Goal: Task Accomplishment & Management: Manage account settings

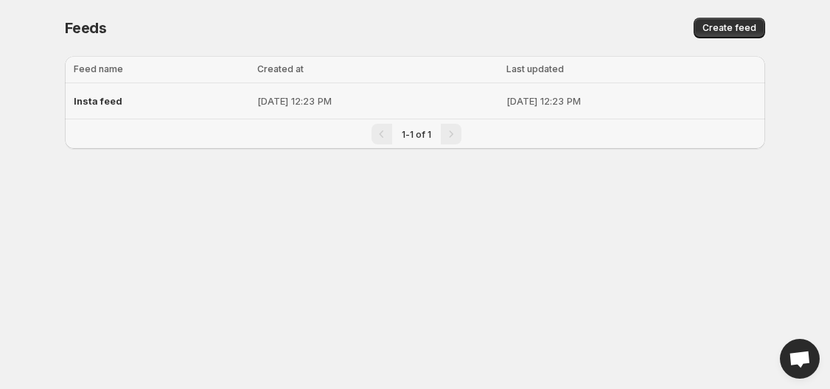
click at [164, 99] on div "Insta feed" at bounding box center [161, 101] width 175 height 27
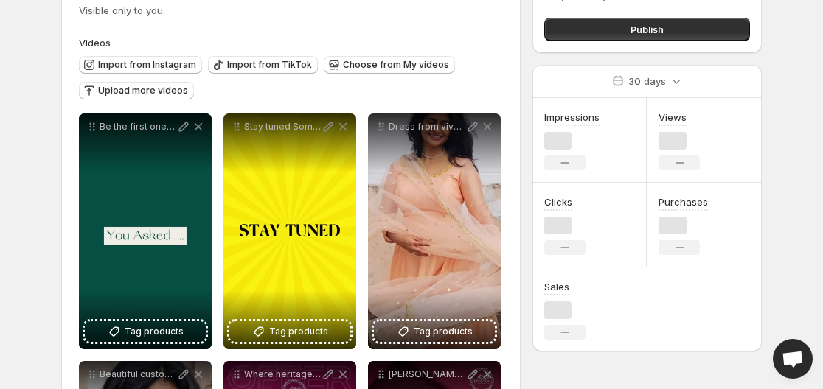
scroll to position [147, 0]
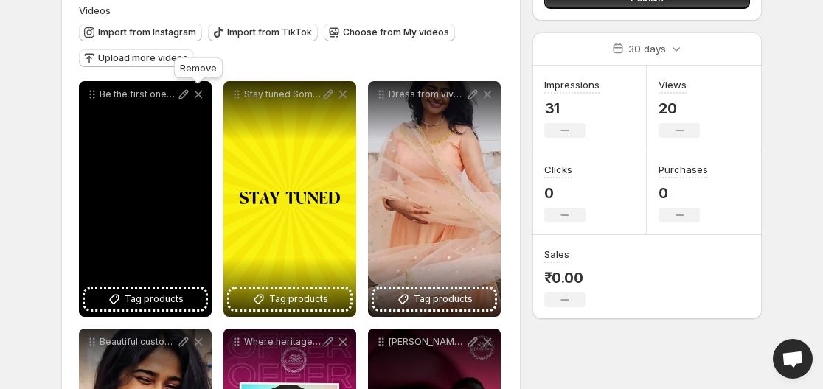
click at [196, 94] on icon at bounding box center [198, 94] width 15 height 15
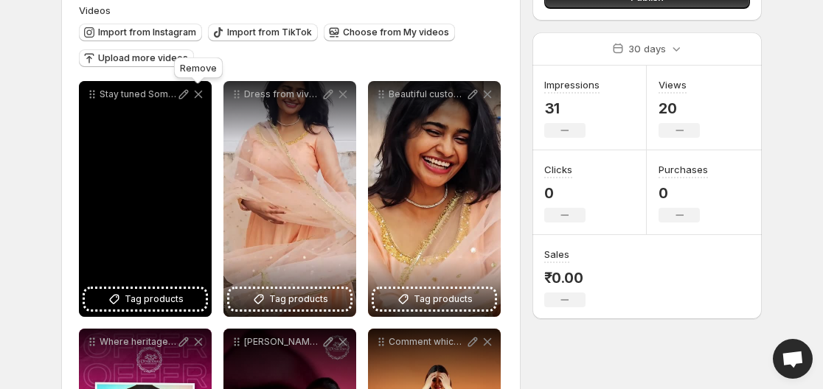
click at [196, 94] on icon at bounding box center [198, 94] width 15 height 15
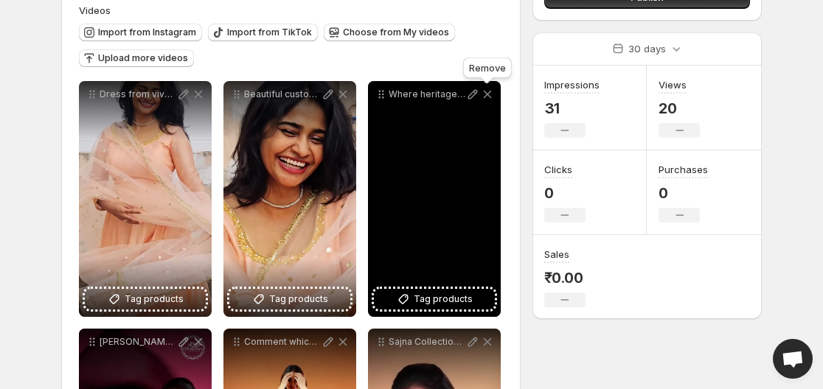
click at [487, 94] on icon at bounding box center [488, 95] width 8 height 8
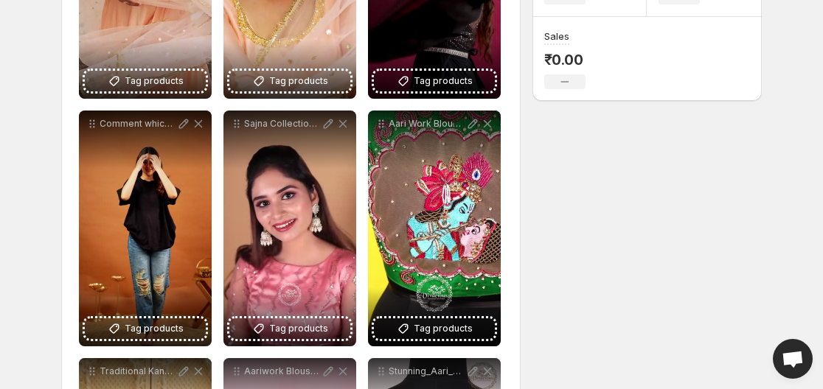
scroll to position [369, 0]
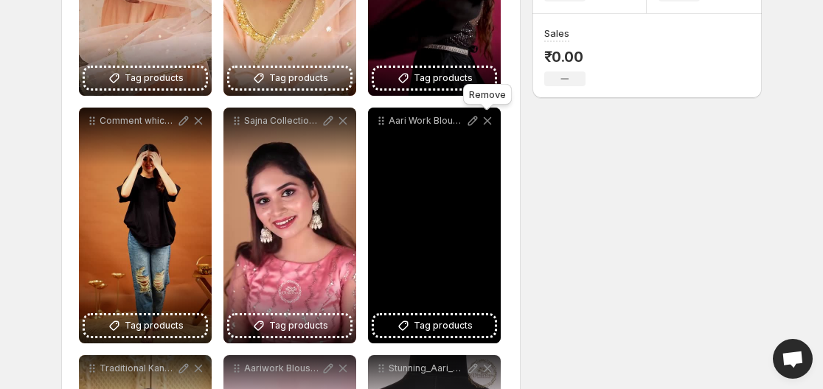
click at [485, 122] on icon at bounding box center [487, 121] width 15 height 15
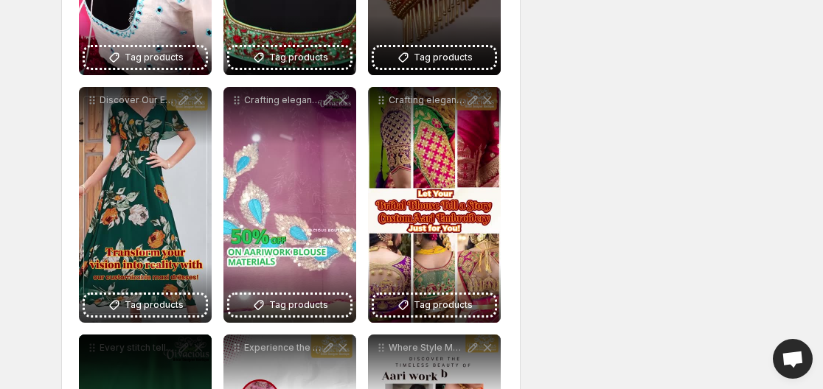
scroll to position [0, 0]
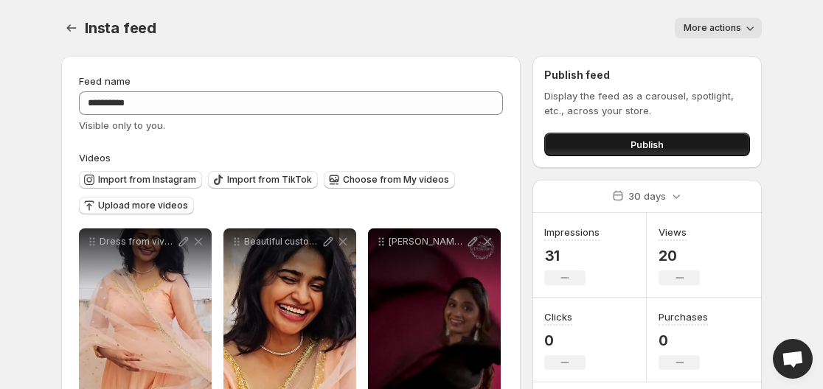
click at [580, 145] on button "Publish" at bounding box center [647, 145] width 206 height 24
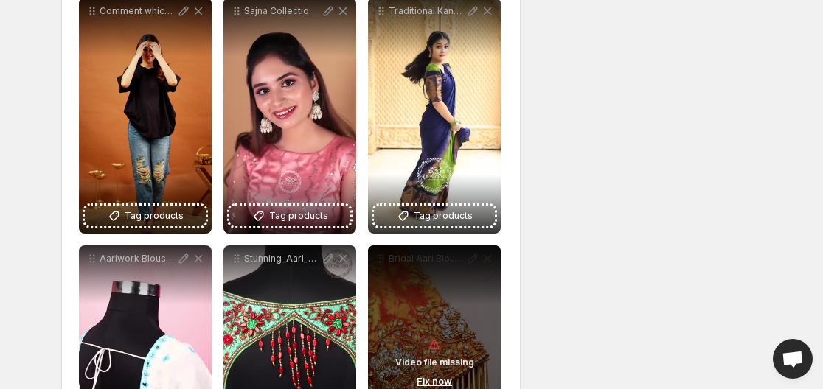
scroll to position [590, 0]
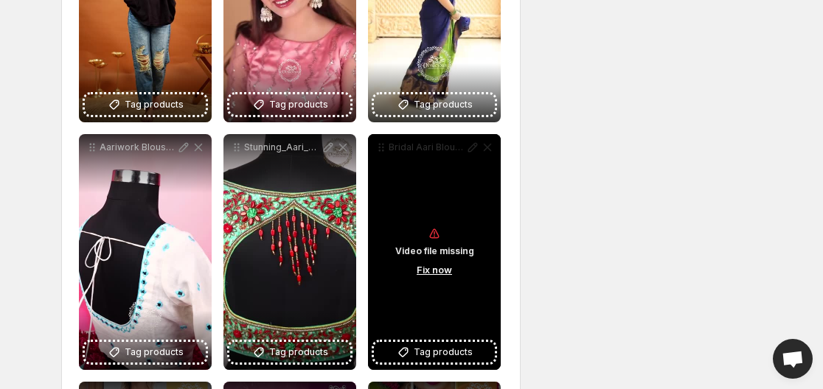
click at [487, 148] on div "Video file missing Fix now" at bounding box center [434, 252] width 133 height 236
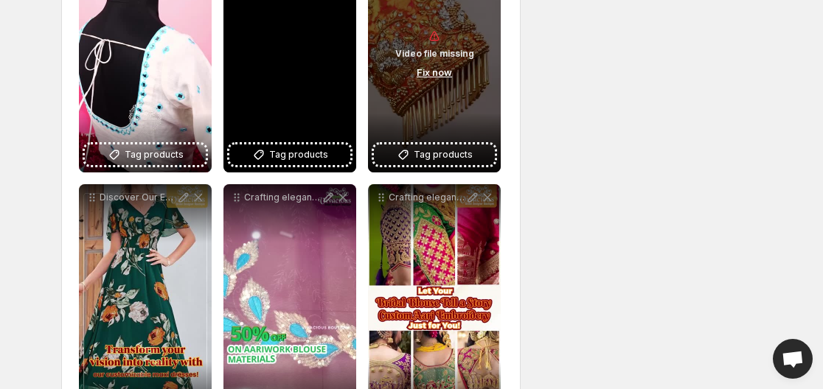
scroll to position [811, 0]
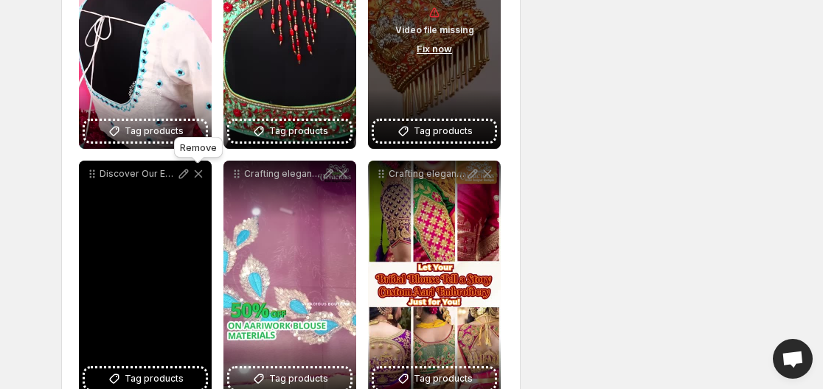
click at [199, 173] on icon at bounding box center [199, 174] width 8 height 8
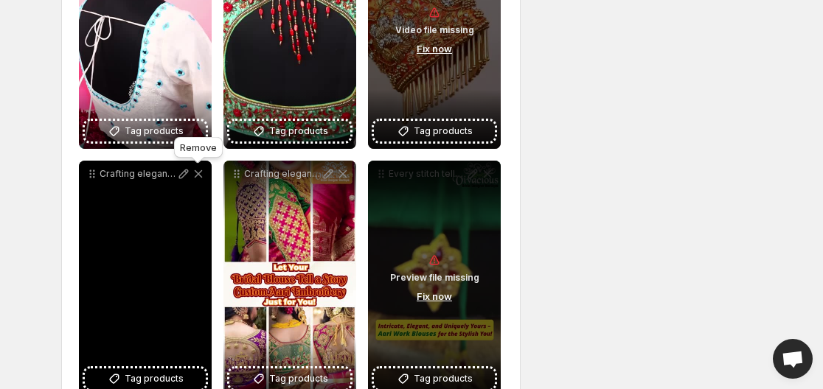
click at [197, 172] on icon at bounding box center [199, 174] width 8 height 8
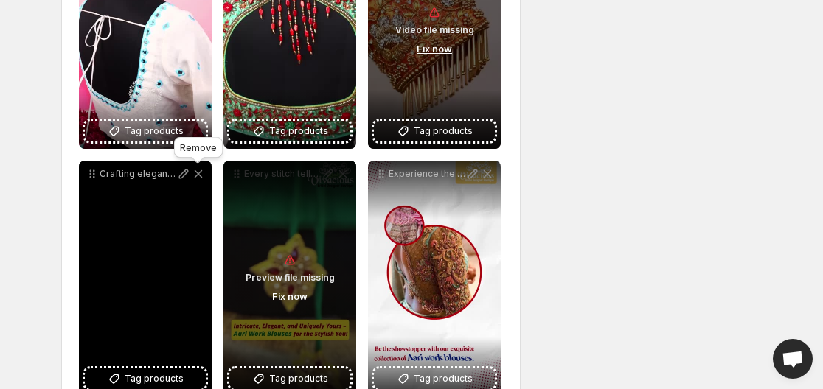
click at [197, 172] on icon at bounding box center [199, 174] width 8 height 8
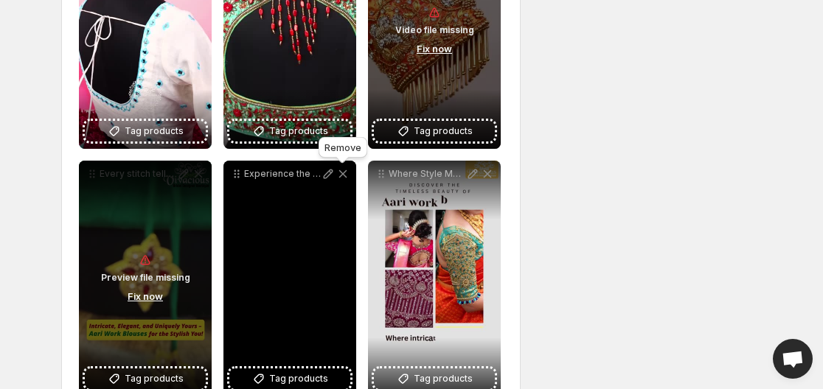
click at [346, 175] on icon at bounding box center [342, 174] width 15 height 15
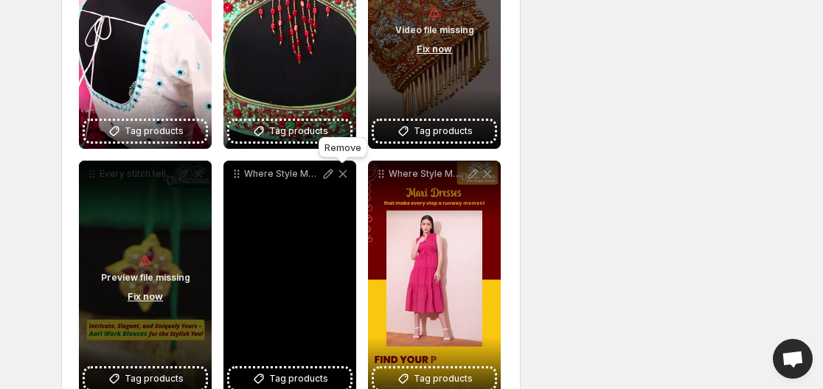
click at [346, 175] on icon at bounding box center [342, 174] width 15 height 15
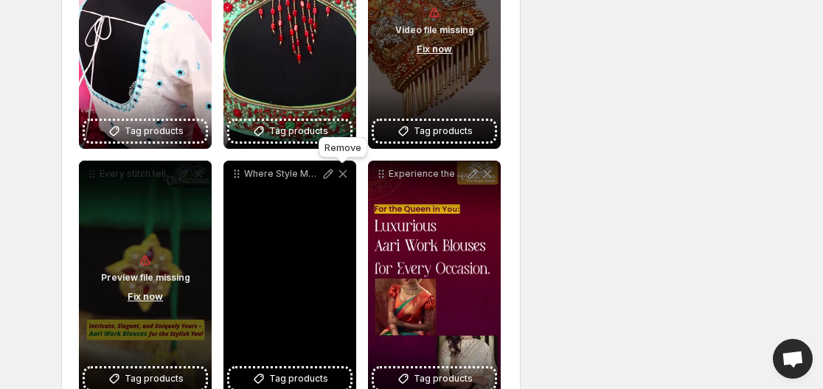
click at [346, 175] on icon at bounding box center [342, 174] width 15 height 15
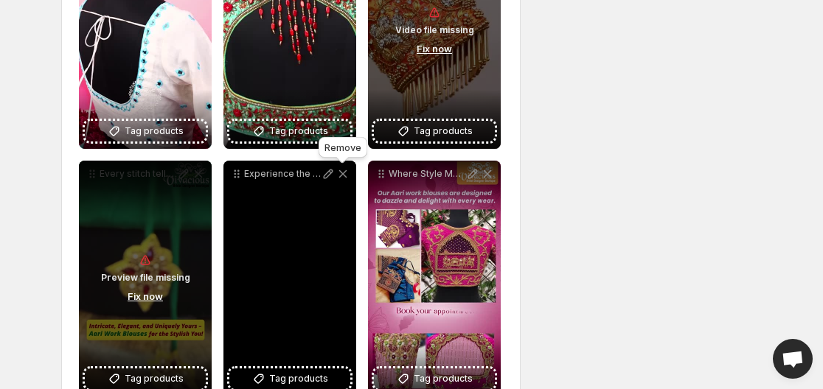
click at [346, 174] on icon at bounding box center [342, 174] width 15 height 15
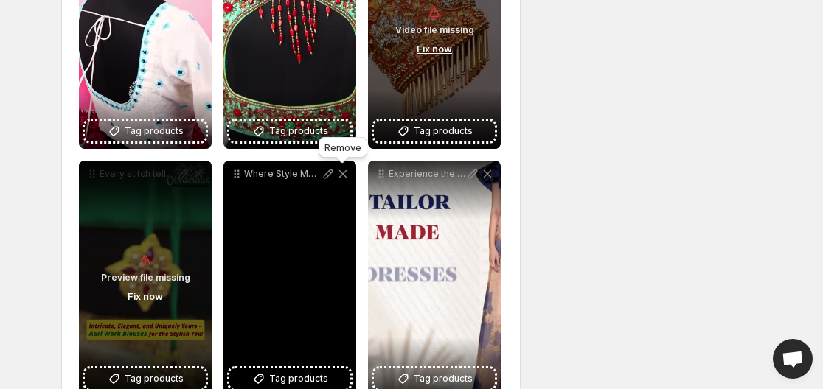
click at [346, 174] on icon at bounding box center [342, 174] width 15 height 15
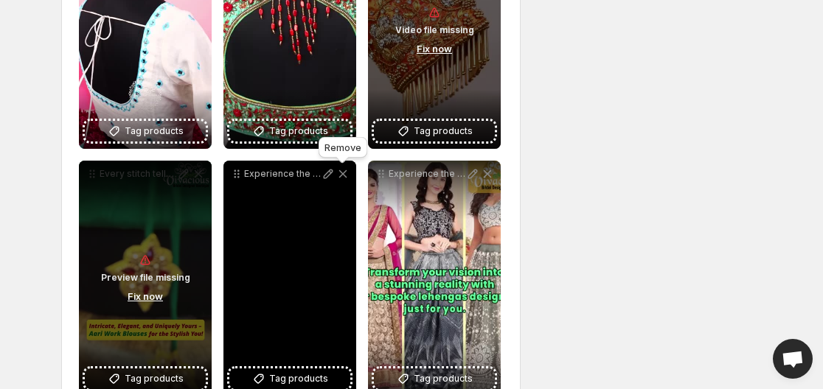
click at [346, 174] on icon at bounding box center [342, 174] width 15 height 15
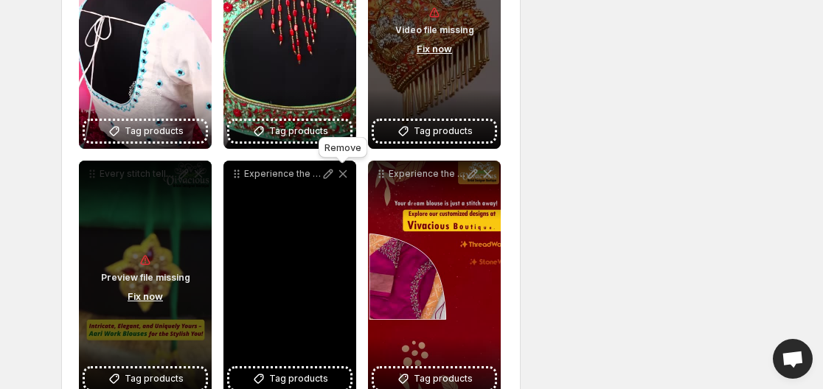
click at [346, 174] on icon at bounding box center [342, 174] width 15 height 15
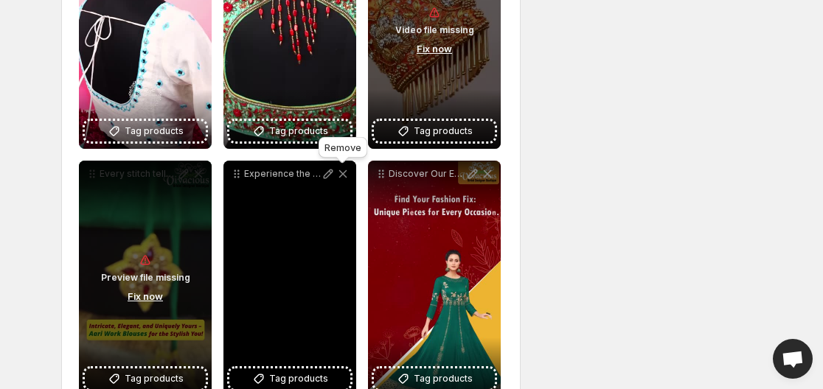
click at [346, 174] on icon at bounding box center [342, 174] width 15 height 15
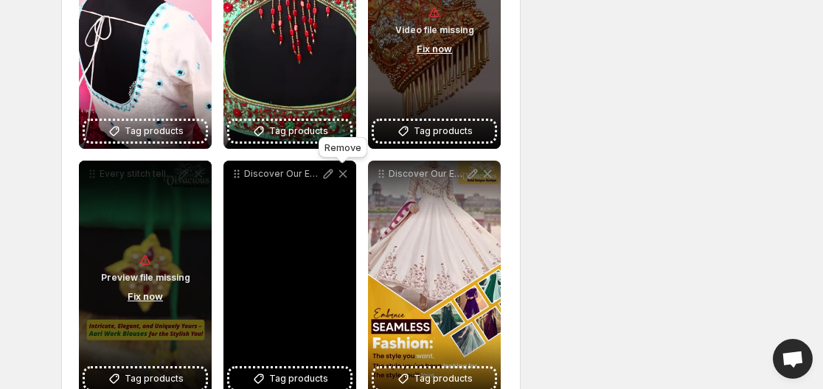
click at [346, 174] on icon at bounding box center [342, 174] width 15 height 15
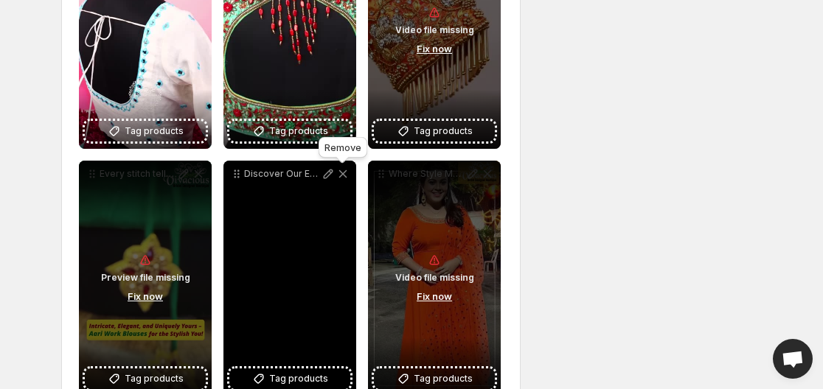
click at [346, 174] on icon at bounding box center [342, 174] width 15 height 15
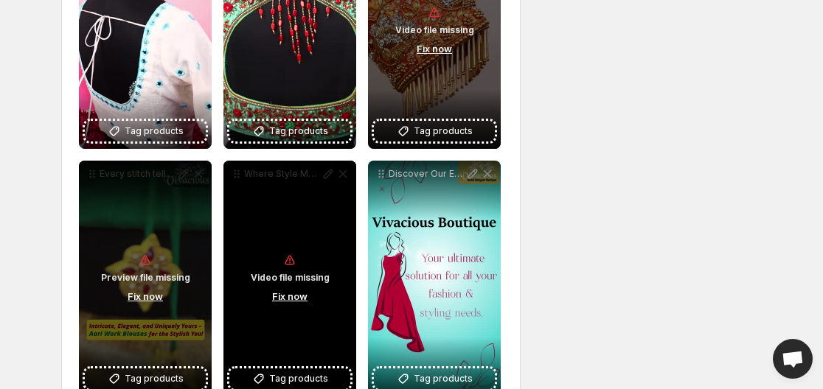
click at [346, 174] on div "Video file missing Fix now" at bounding box center [289, 279] width 133 height 236
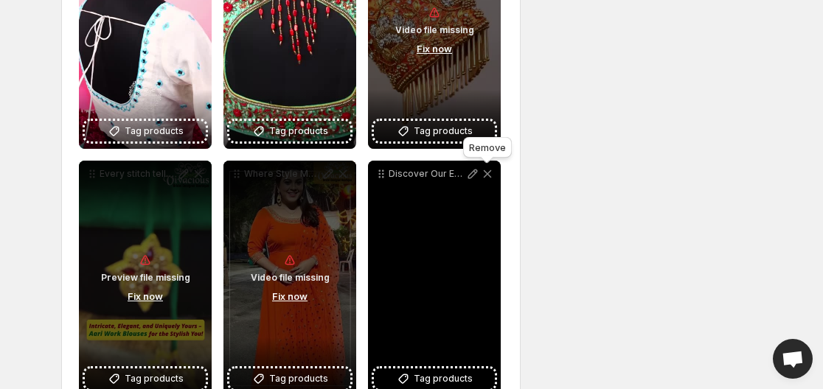
click at [490, 172] on icon at bounding box center [488, 174] width 8 height 8
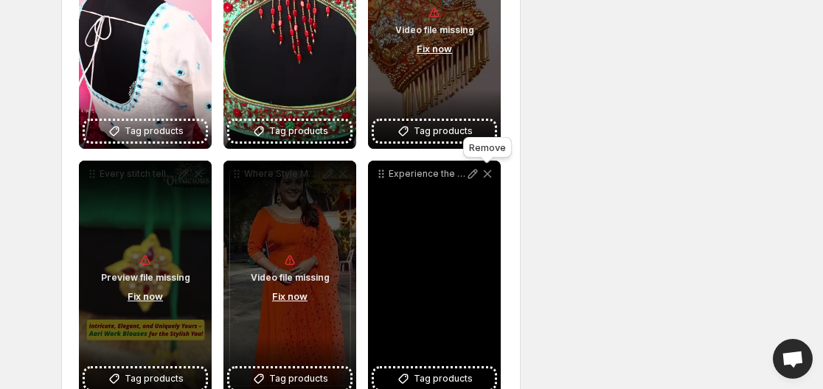
click at [490, 172] on icon at bounding box center [488, 174] width 8 height 8
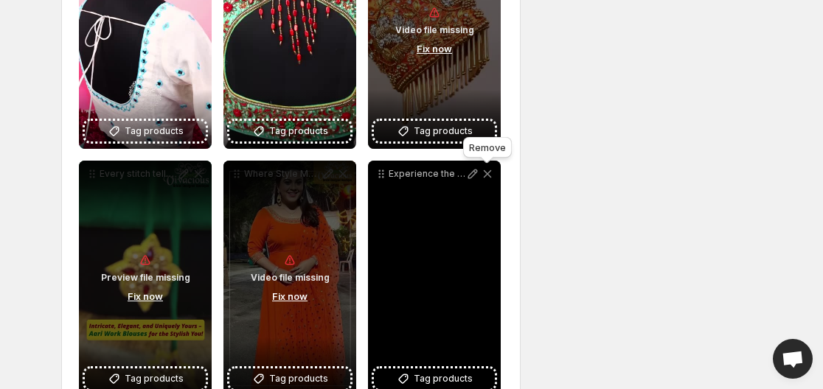
click at [488, 173] on icon at bounding box center [488, 174] width 8 height 8
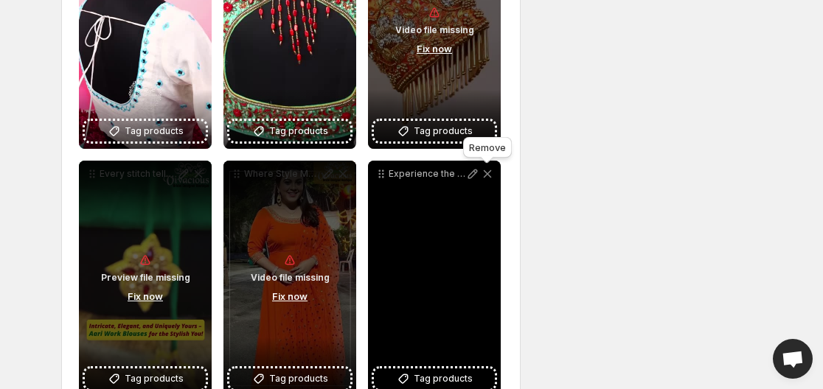
click at [488, 173] on icon at bounding box center [488, 174] width 8 height 8
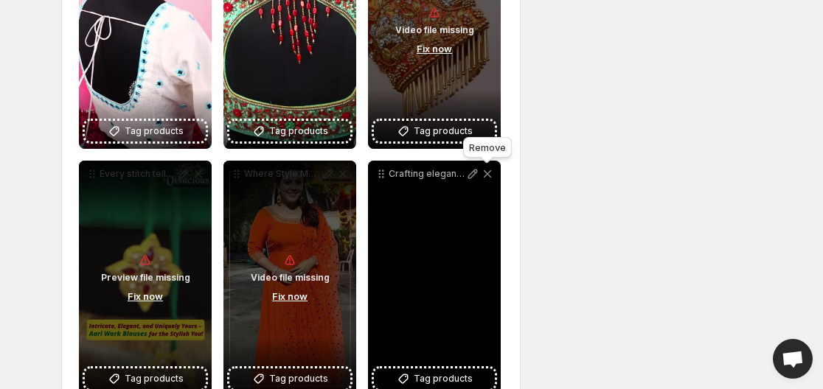
click at [488, 173] on icon at bounding box center [488, 174] width 8 height 8
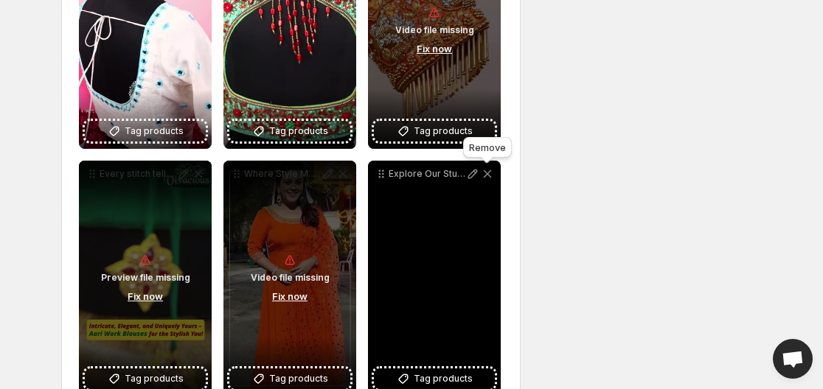
click at [488, 173] on icon at bounding box center [488, 174] width 8 height 8
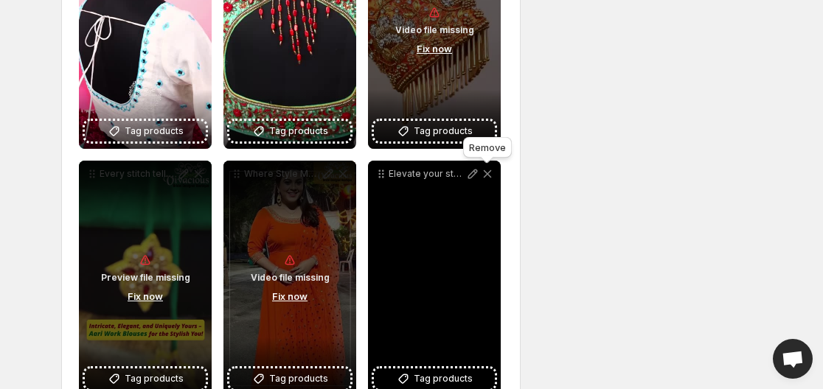
click at [488, 173] on icon at bounding box center [488, 174] width 8 height 8
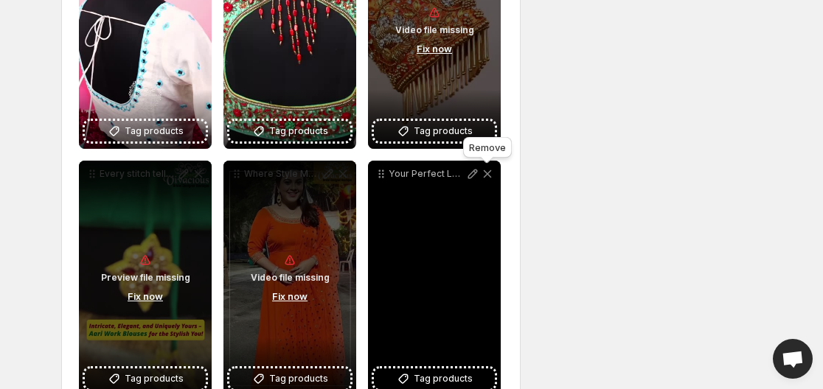
click at [488, 173] on icon at bounding box center [488, 174] width 8 height 8
click at [487, 173] on icon at bounding box center [488, 174] width 8 height 8
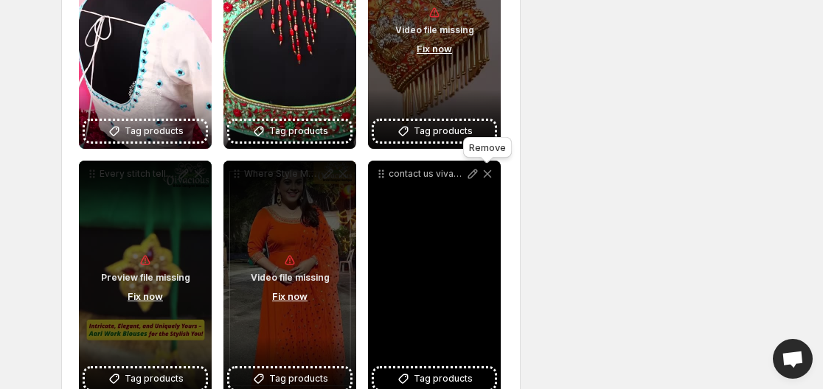
click at [487, 173] on icon at bounding box center [488, 174] width 8 height 8
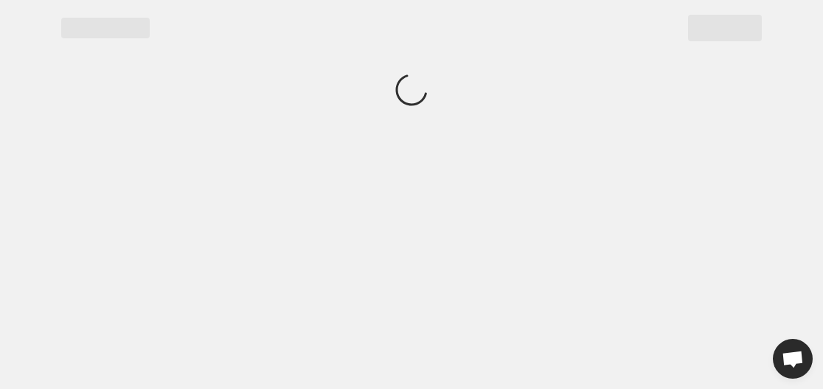
scroll to position [0, 0]
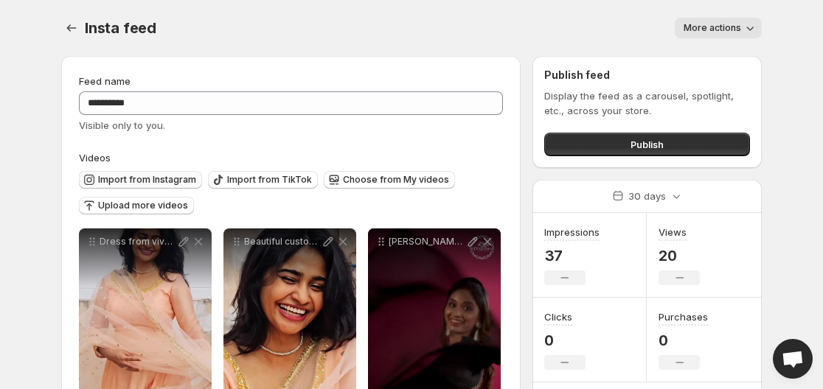
click at [126, 177] on span "Import from Instagram" at bounding box center [147, 180] width 98 height 12
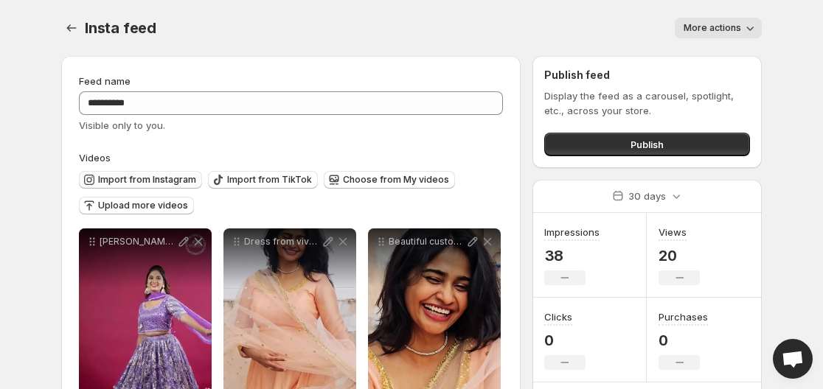
click at [116, 174] on button "Import from Instagram" at bounding box center [140, 180] width 123 height 18
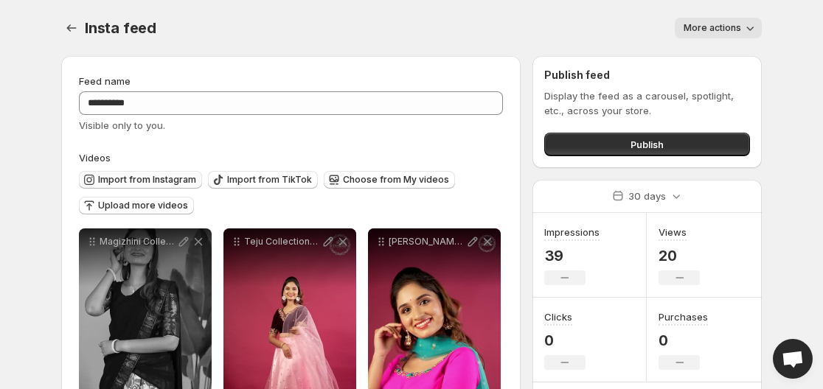
click at [125, 176] on span "Import from Instagram" at bounding box center [147, 180] width 98 height 12
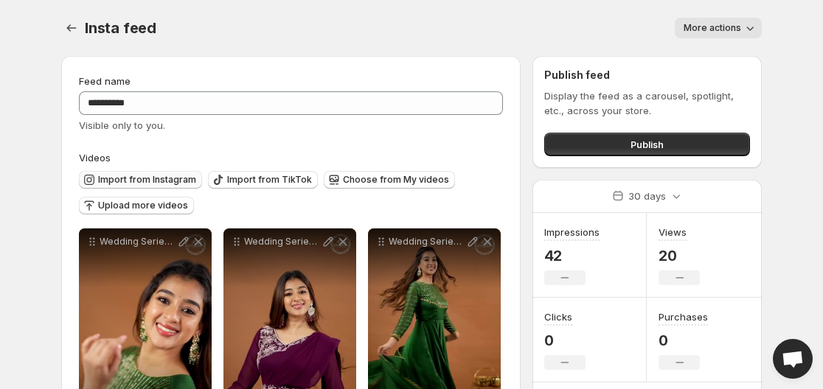
click at [115, 177] on span "Import from Instagram" at bounding box center [147, 180] width 98 height 12
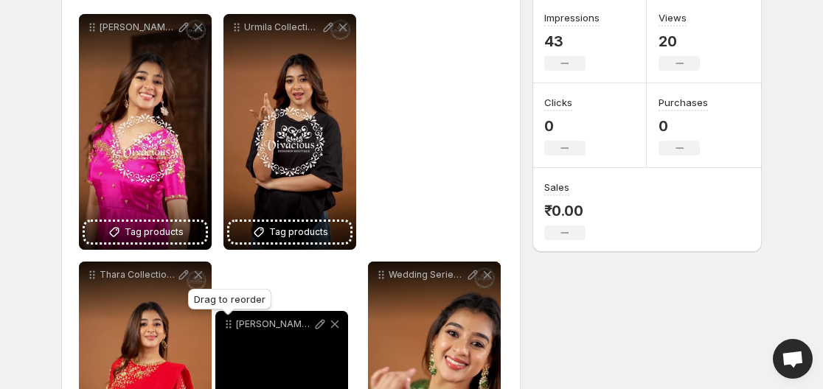
scroll to position [217, 0]
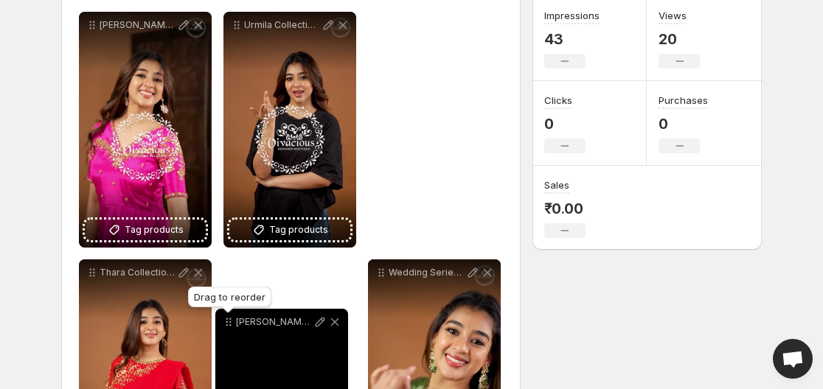
drag, startPoint x: 383, startPoint y: 51, endPoint x: 237, endPoint y: 293, distance: 283.1
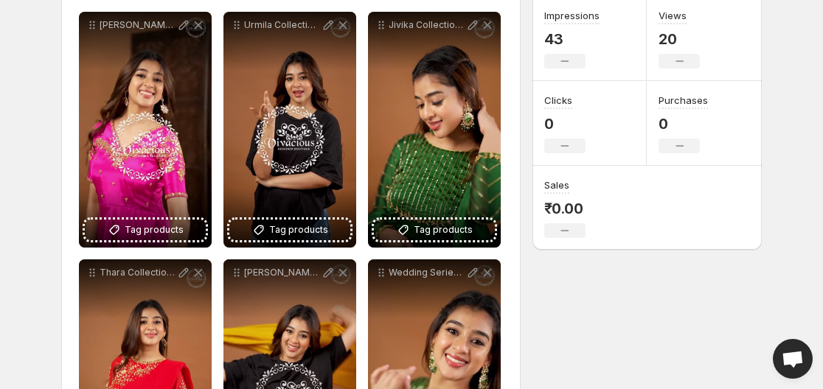
scroll to position [0, 0]
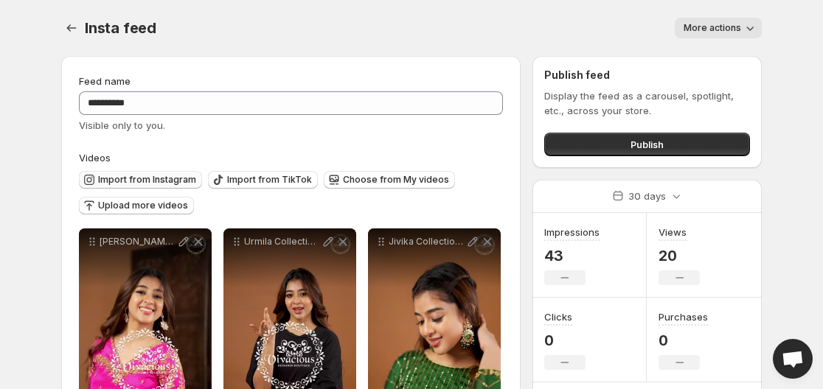
click at [136, 175] on span "Import from Instagram" at bounding box center [147, 180] width 98 height 12
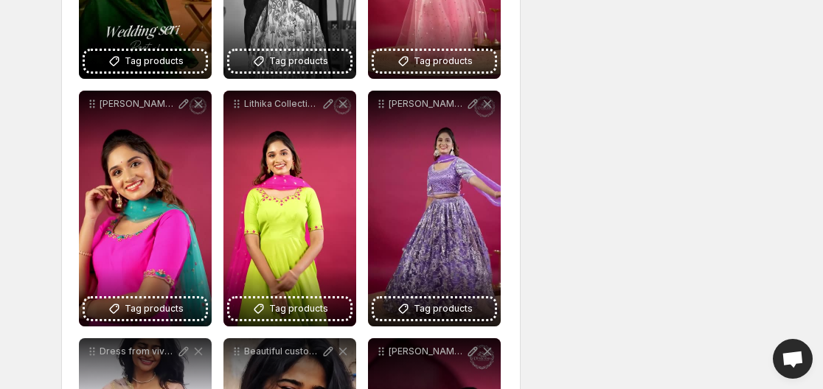
scroll to position [1475, 0]
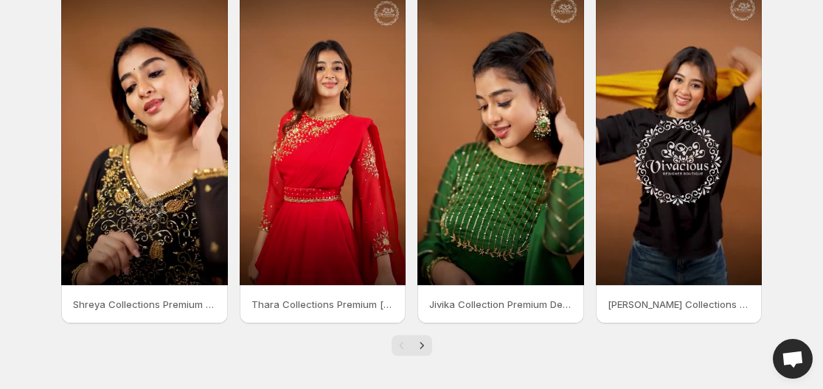
scroll to position [414, 0]
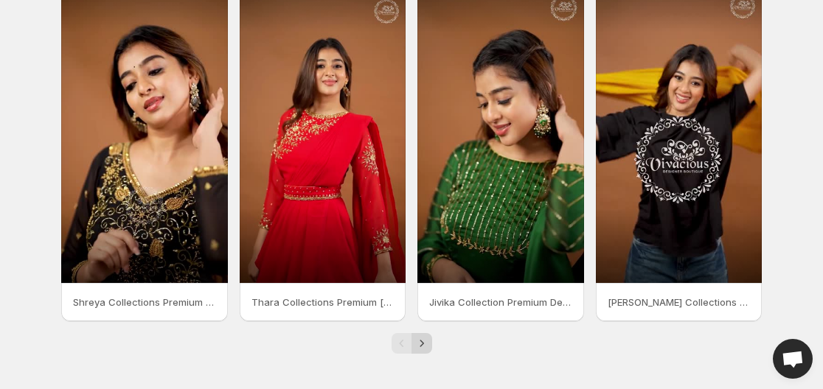
click at [422, 344] on icon "Next" at bounding box center [421, 343] width 15 height 15
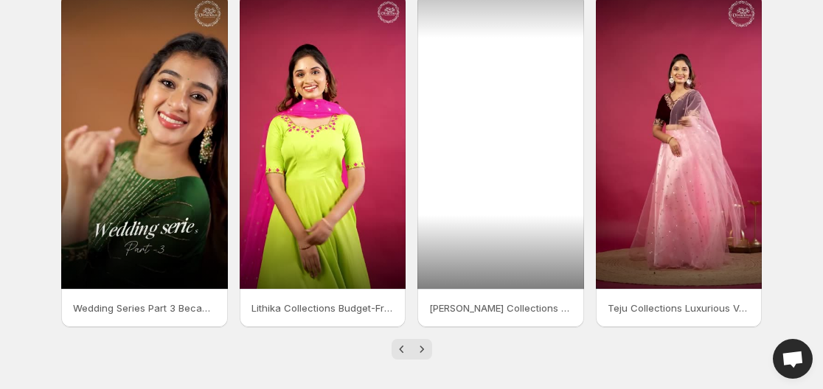
scroll to position [414, 0]
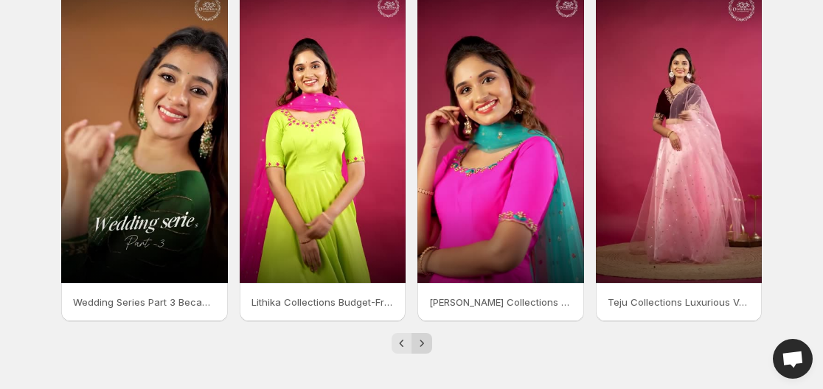
click at [423, 348] on icon "Next" at bounding box center [421, 343] width 15 height 15
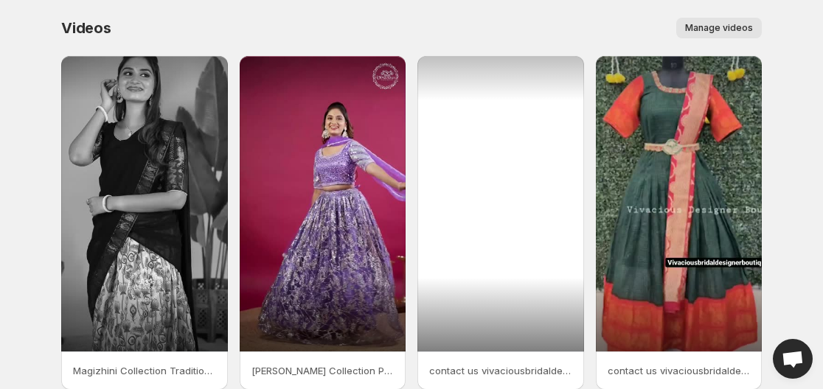
click at [494, 133] on div at bounding box center [500, 204] width 167 height 296
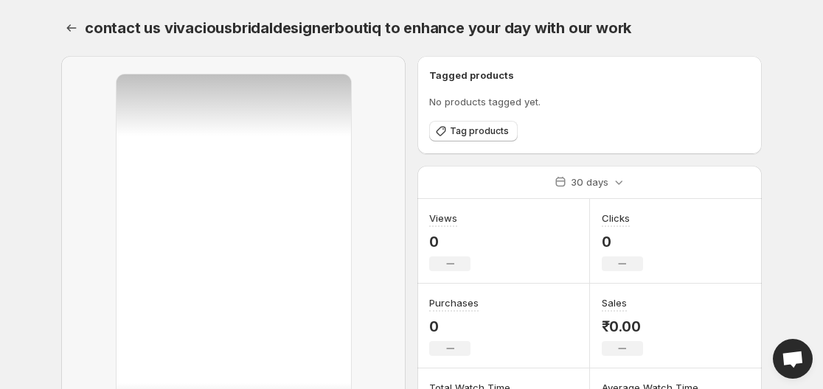
click at [798, 198] on body "Home Feeds Videos Subscription Settings contact us vivaciousbridaldesignerbouti…" at bounding box center [411, 194] width 823 height 389
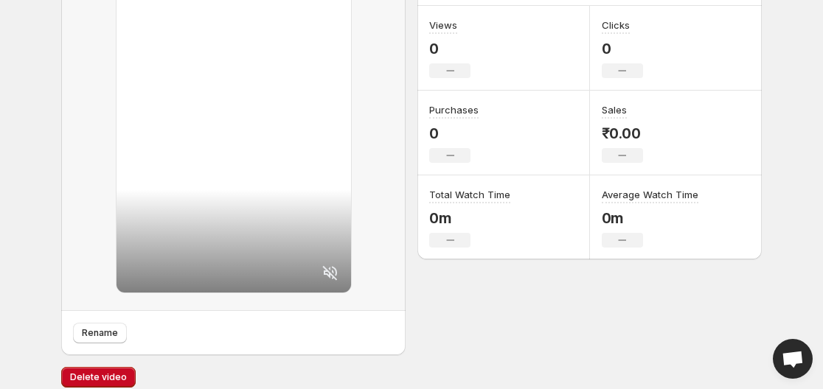
scroll to position [206, 0]
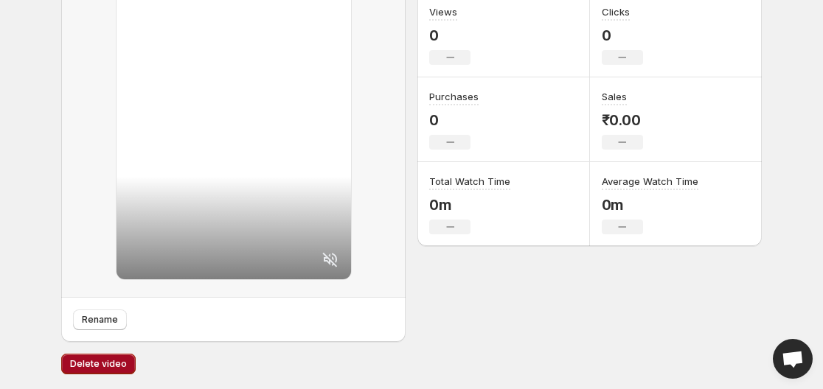
click at [102, 365] on span "Delete video" at bounding box center [98, 364] width 57 height 12
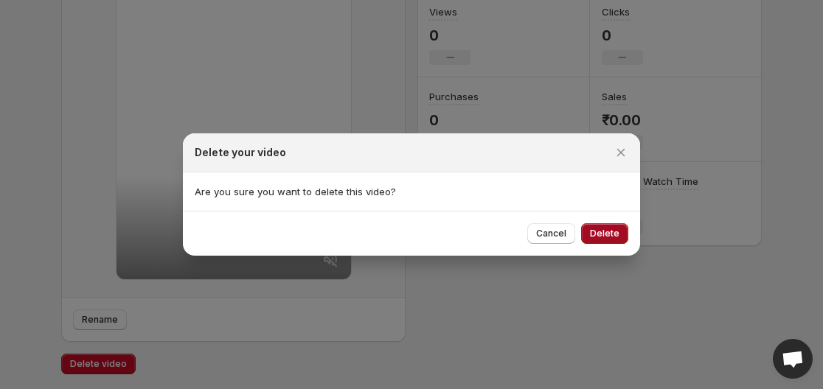
click at [593, 234] on span "Delete" at bounding box center [604, 234] width 29 height 12
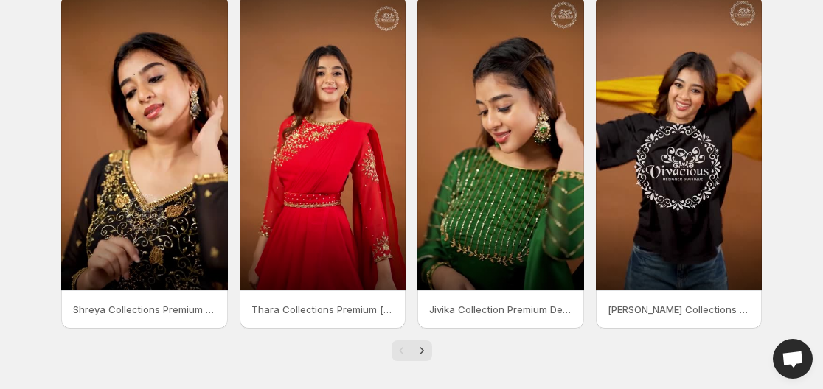
scroll to position [414, 0]
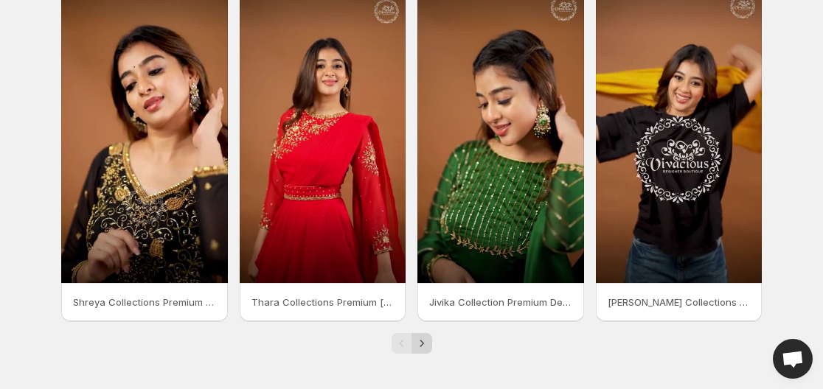
click at [421, 347] on icon "Next" at bounding box center [421, 343] width 15 height 15
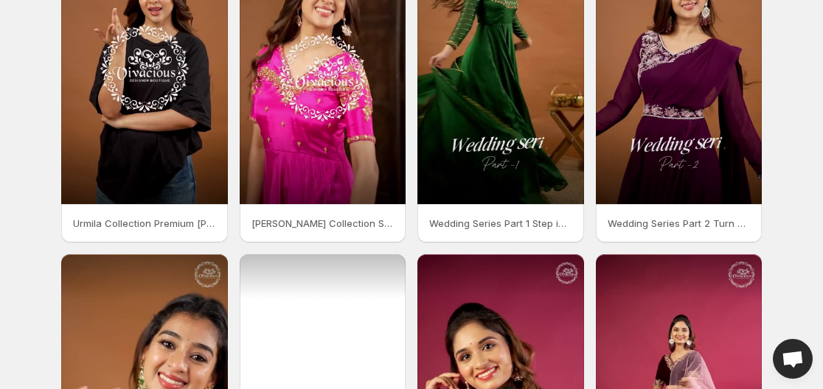
scroll to position [414, 0]
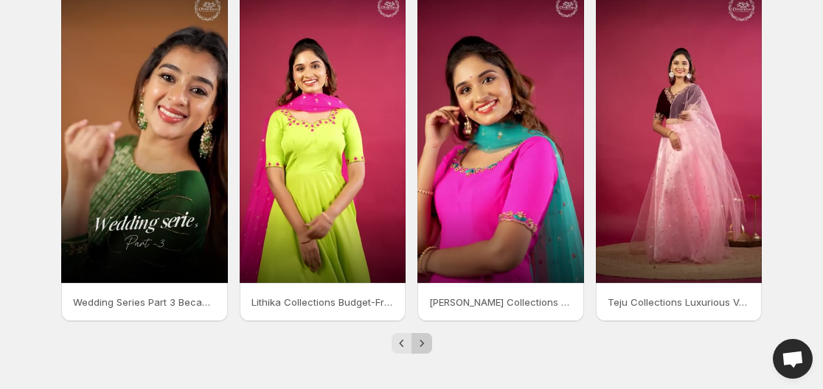
click at [422, 343] on icon "Next" at bounding box center [421, 343] width 4 height 7
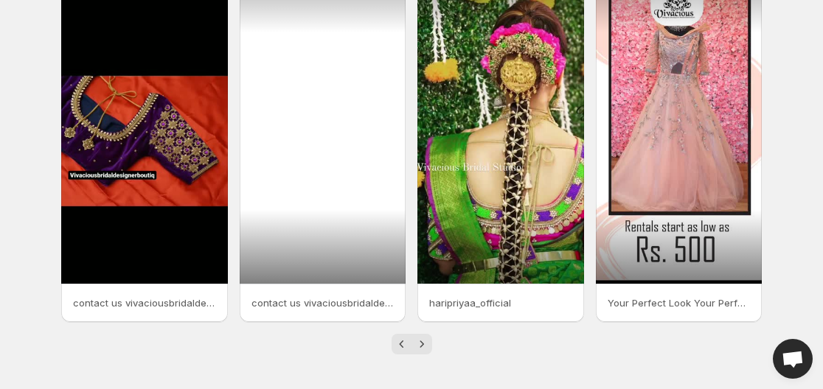
scroll to position [414, 0]
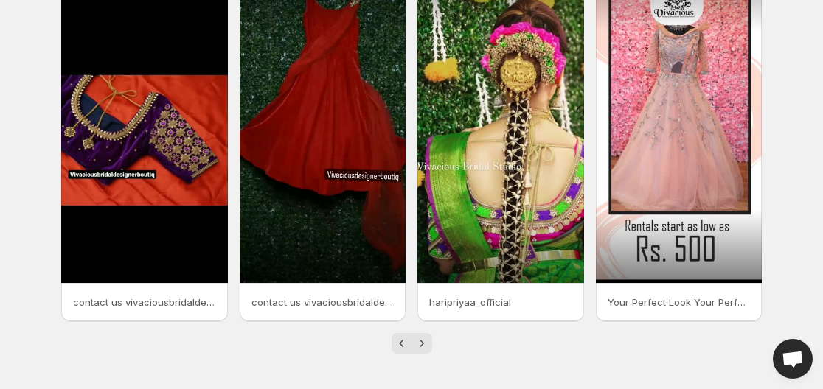
drag, startPoint x: 140, startPoint y: 143, endPoint x: 43, endPoint y: 170, distance: 100.2
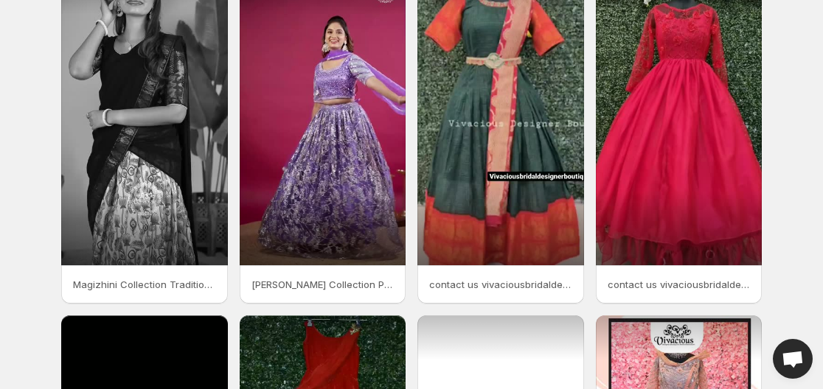
scroll to position [46, 0]
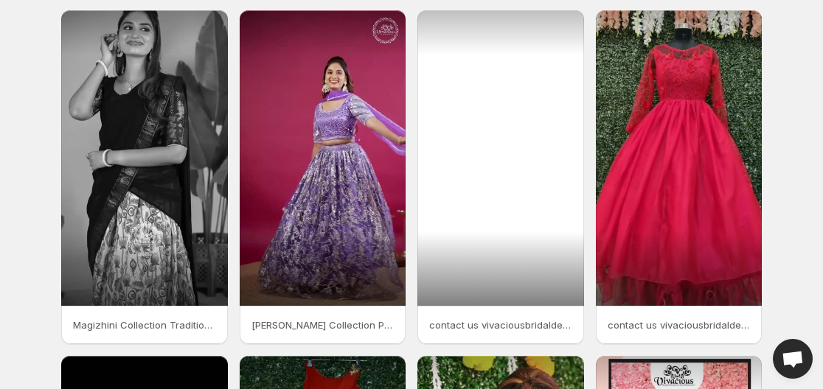
click at [499, 136] on div at bounding box center [500, 158] width 167 height 296
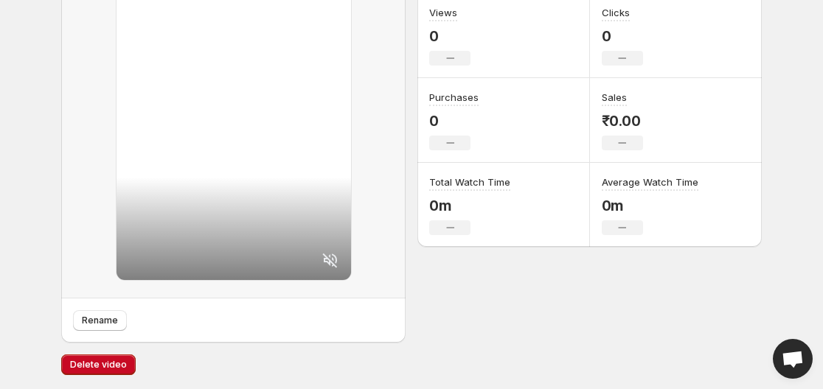
scroll to position [206, 0]
click at [90, 366] on span "Delete video" at bounding box center [98, 364] width 57 height 12
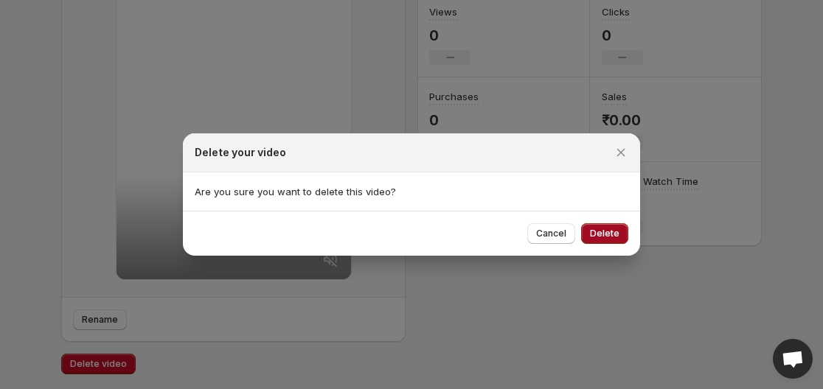
click at [624, 226] on button "Delete" at bounding box center [604, 233] width 47 height 21
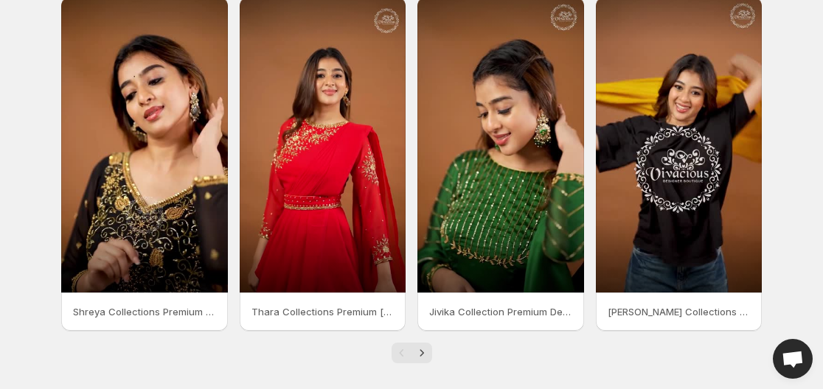
scroll to position [414, 0]
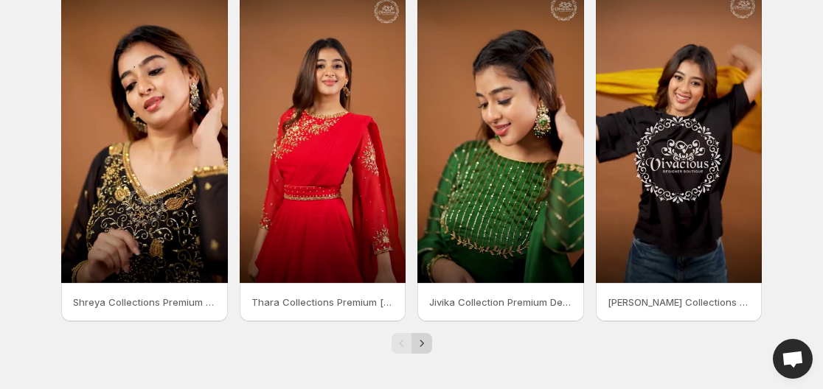
click at [423, 344] on icon "Next" at bounding box center [421, 343] width 15 height 15
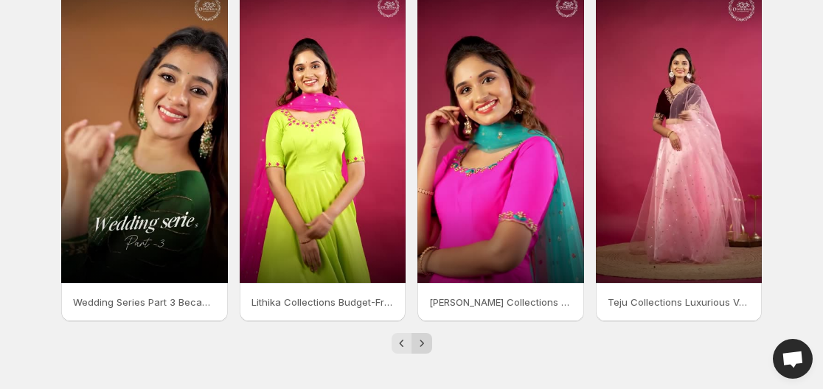
click at [423, 344] on icon "Next" at bounding box center [421, 343] width 4 height 7
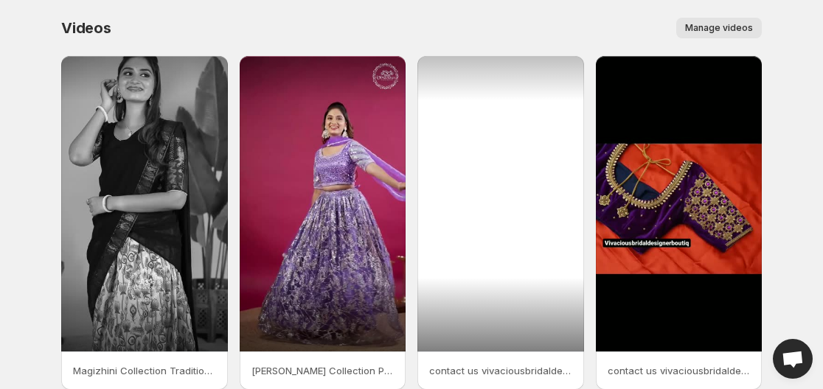
click at [520, 187] on div at bounding box center [500, 204] width 167 height 296
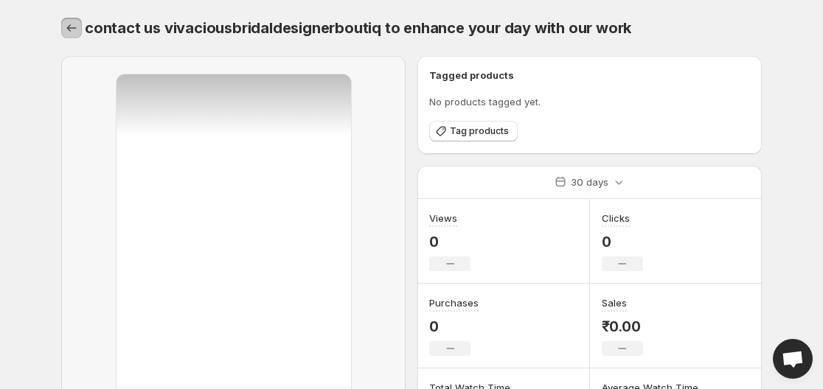
click at [71, 28] on icon "Settings" at bounding box center [71, 28] width 15 height 15
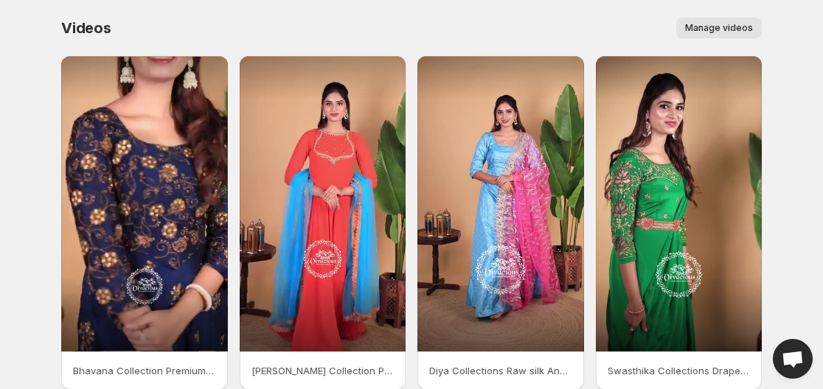
click at [736, 31] on span "Manage videos" at bounding box center [719, 28] width 68 height 12
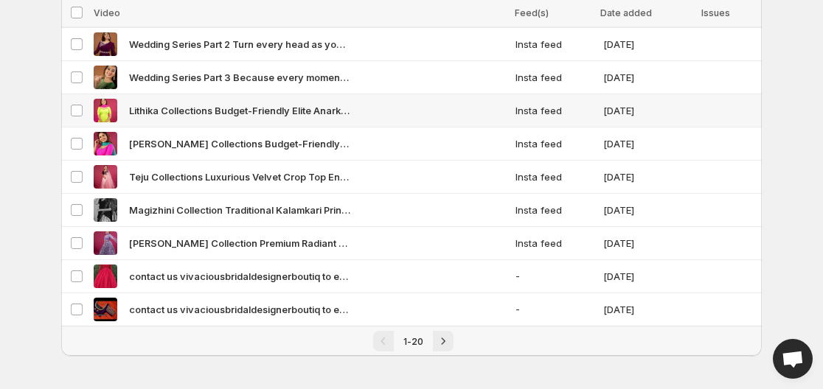
scroll to position [456, 0]
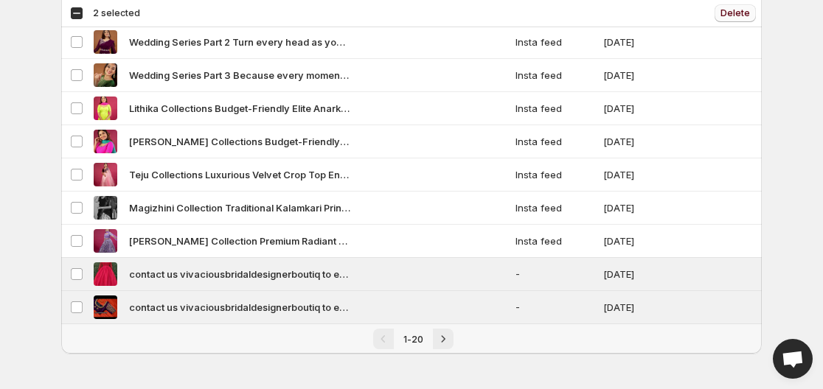
click at [730, 7] on button "Delete" at bounding box center [734, 13] width 41 height 18
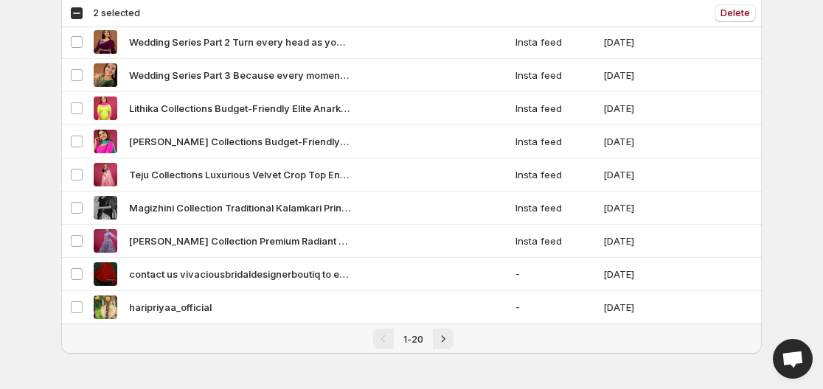
click at [78, 11] on div "Select all 20 videos 2 selected" at bounding box center [105, 13] width 70 height 13
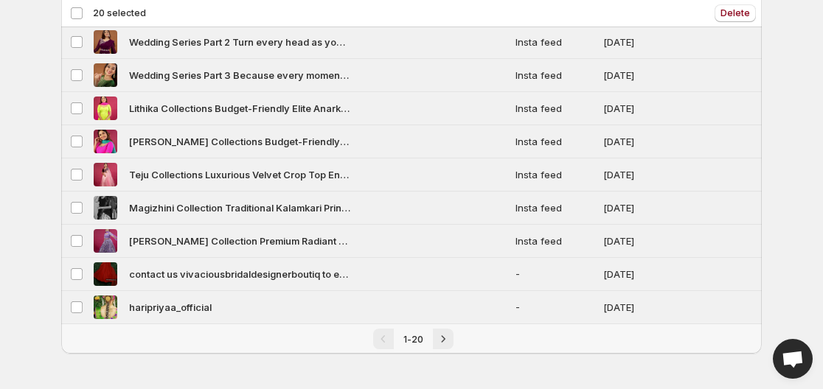
click at [78, 11] on div "Deselect all 20 videos 20 selected" at bounding box center [108, 13] width 76 height 13
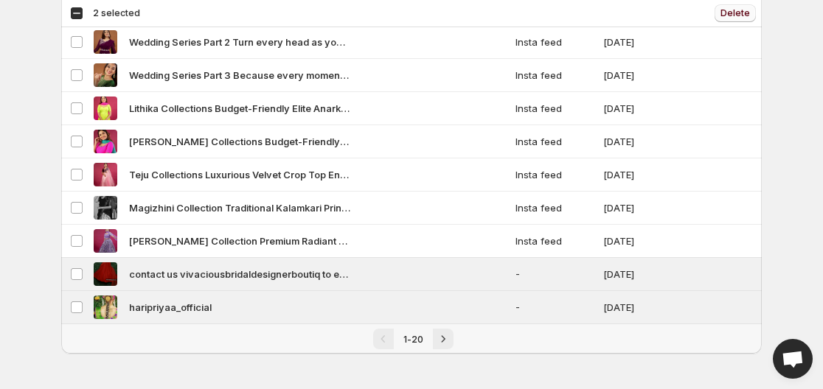
click at [728, 13] on span "Delete" at bounding box center [734, 13] width 29 height 12
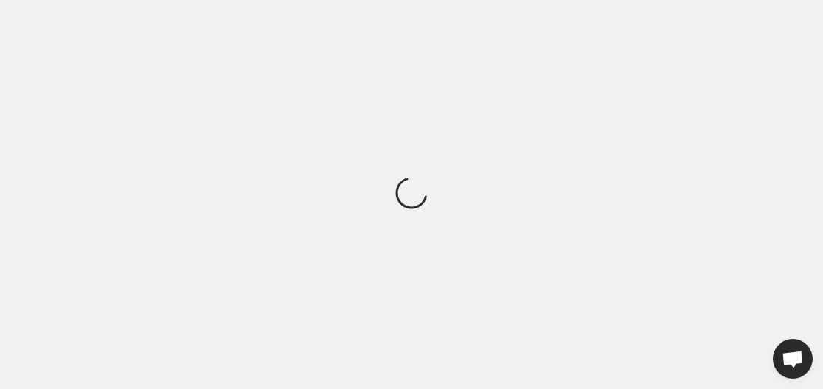
scroll to position [0, 0]
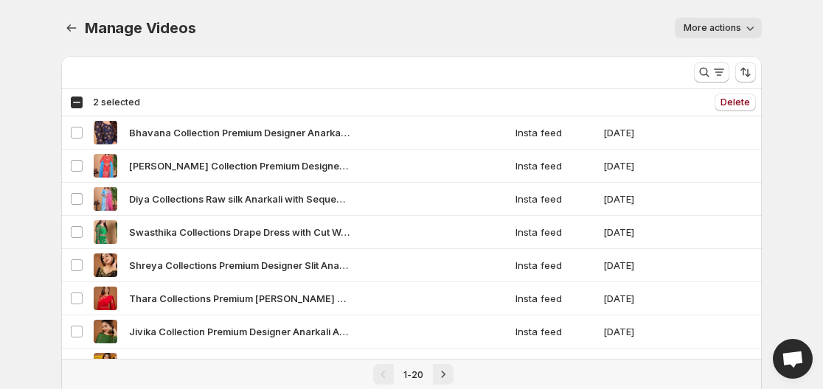
click at [74, 103] on div "Select all 20 videos 2 selected" at bounding box center [105, 102] width 70 height 13
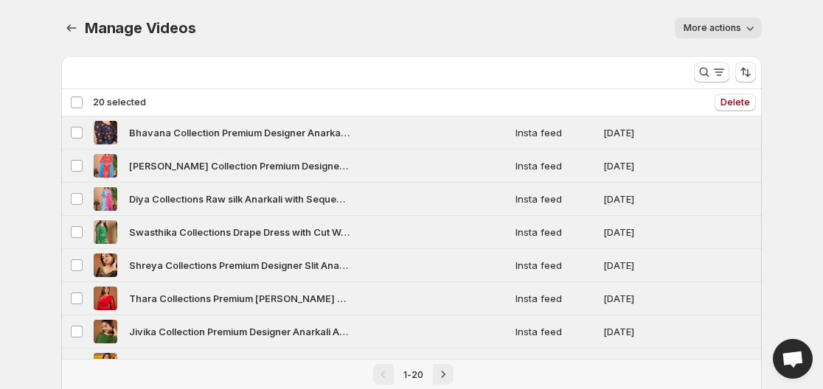
click at [74, 103] on div "Deselect all 20 videos 20 selected" at bounding box center [108, 102] width 76 height 13
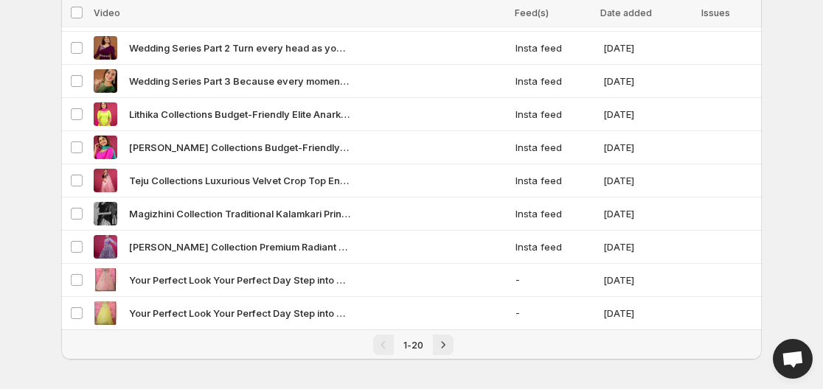
scroll to position [456, 0]
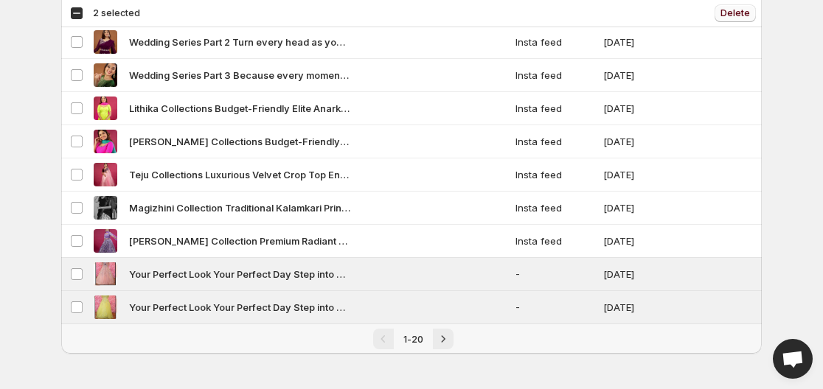
click at [735, 15] on span "Delete" at bounding box center [734, 13] width 29 height 12
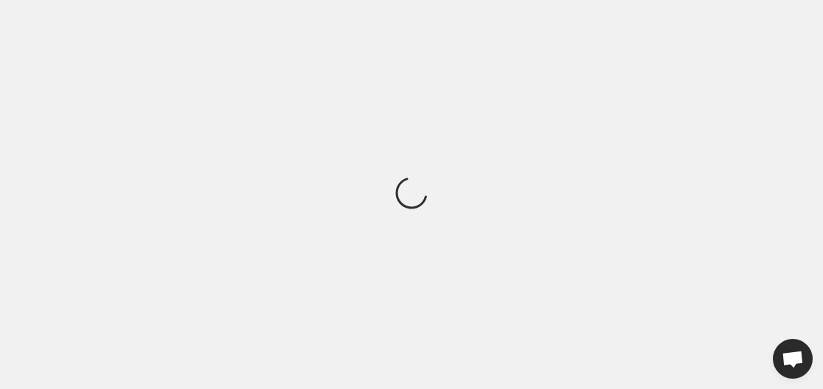
scroll to position [0, 0]
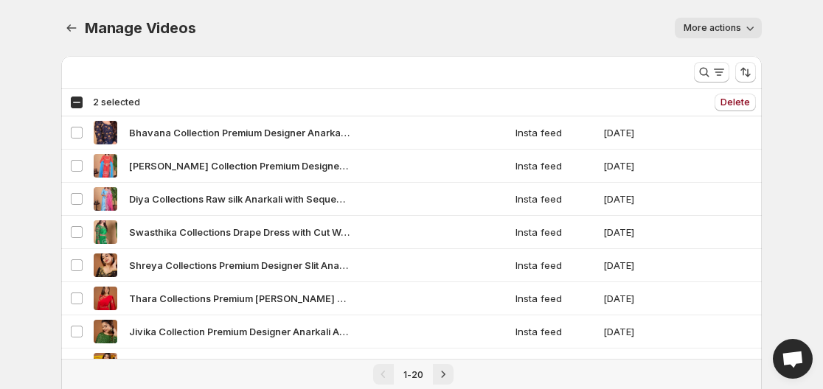
click at [81, 100] on div "Select all 20 videos 2 selected" at bounding box center [105, 102] width 70 height 13
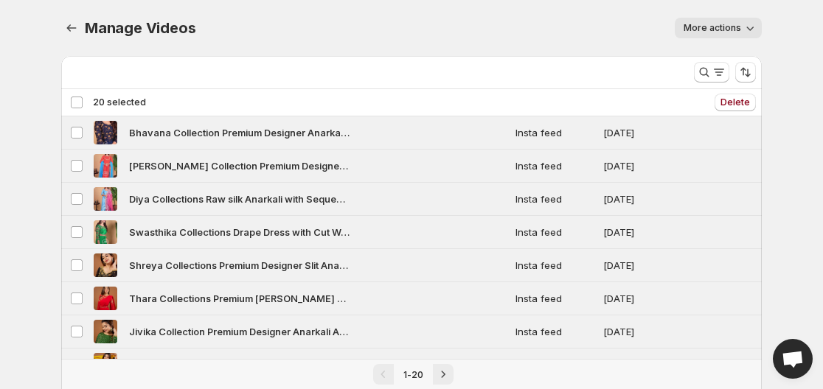
click at [81, 100] on div "Deselect all 20 videos 20 selected" at bounding box center [108, 102] width 76 height 13
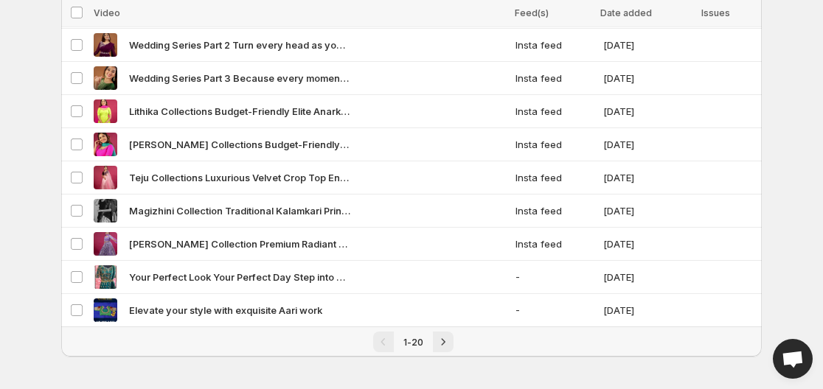
scroll to position [456, 0]
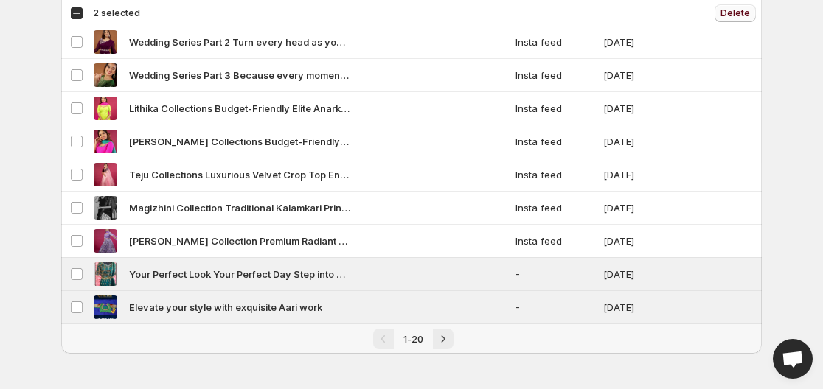
click at [737, 9] on span "Delete" at bounding box center [734, 13] width 29 height 12
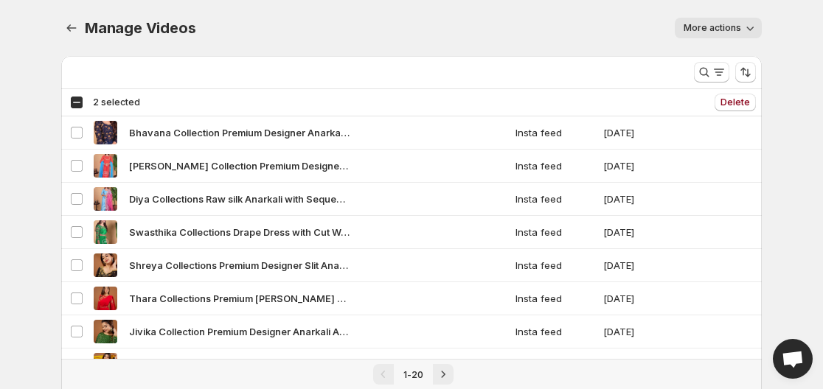
click at [78, 105] on div "Select all 20 videos 2 selected" at bounding box center [105, 102] width 70 height 13
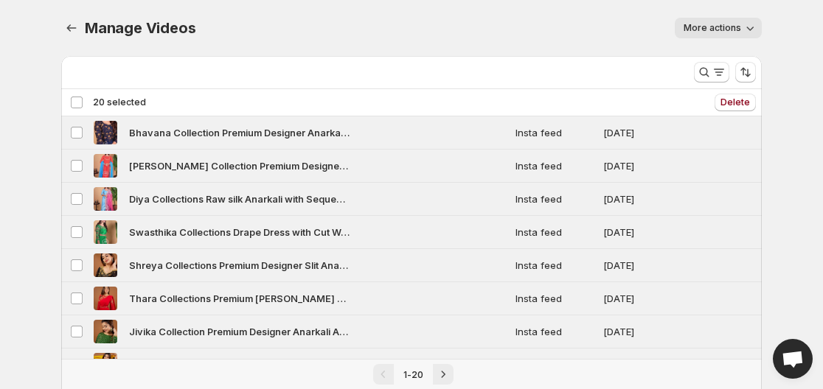
click at [78, 105] on div "Deselect all 20 videos 20 selected" at bounding box center [108, 102] width 76 height 13
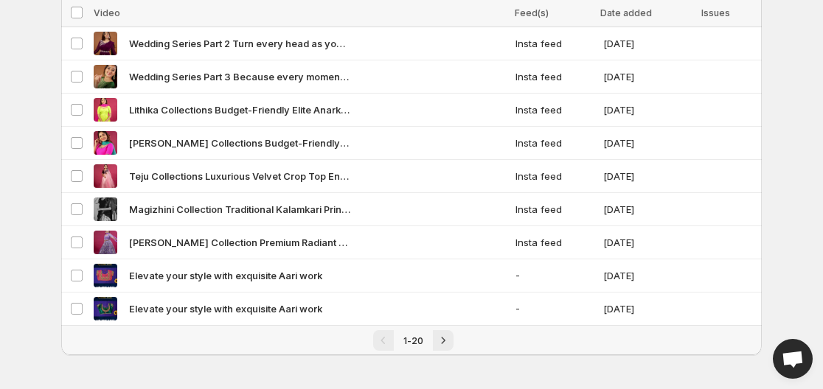
scroll to position [456, 0]
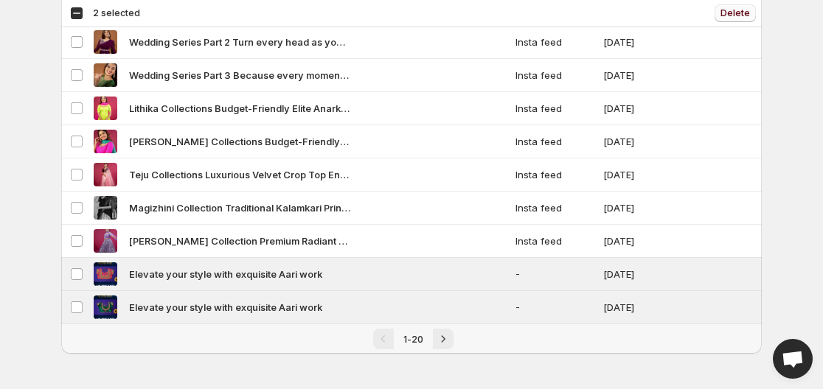
click at [729, 14] on span "Delete" at bounding box center [734, 13] width 29 height 12
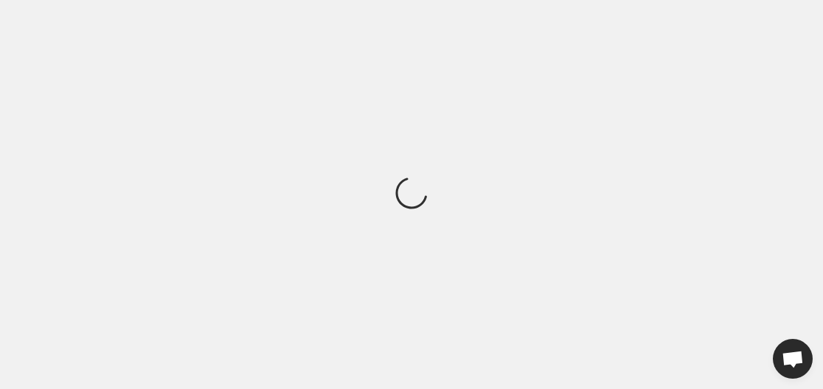
scroll to position [0, 0]
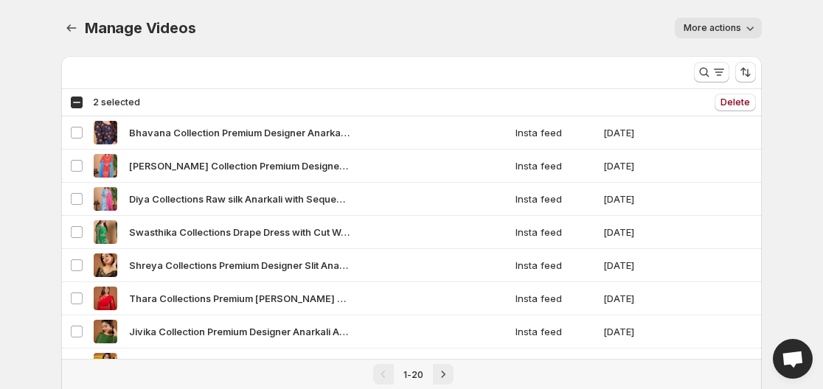
click at [70, 102] on div "Select all 20 videos 2 selected" at bounding box center [105, 102] width 70 height 13
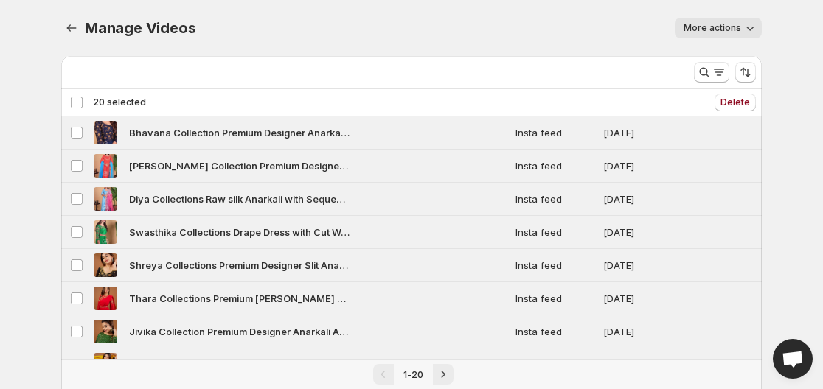
click at [70, 102] on div "Deselect all 20 videos 20 selected" at bounding box center [108, 102] width 76 height 13
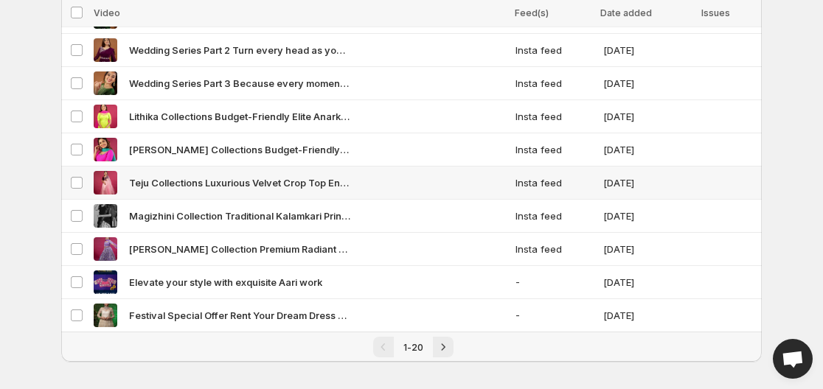
scroll to position [456, 0]
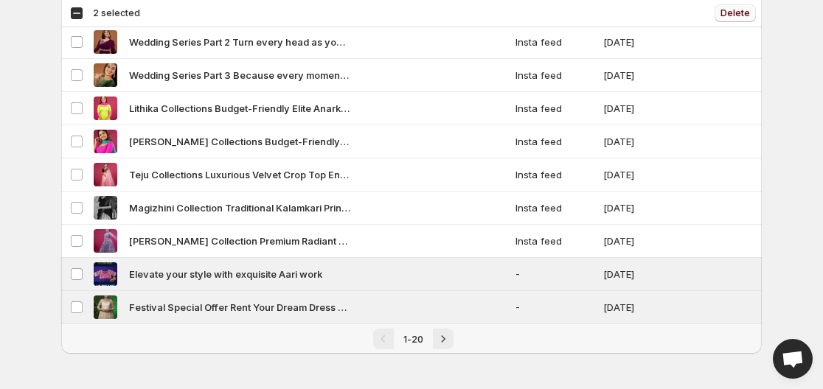
click at [727, 15] on span "Delete" at bounding box center [734, 13] width 29 height 12
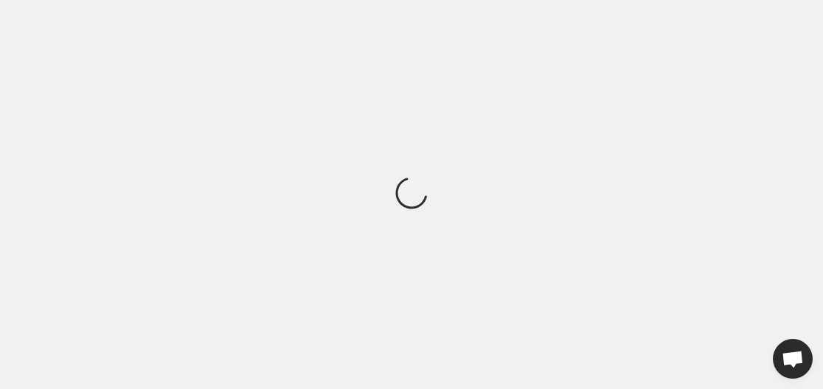
scroll to position [0, 0]
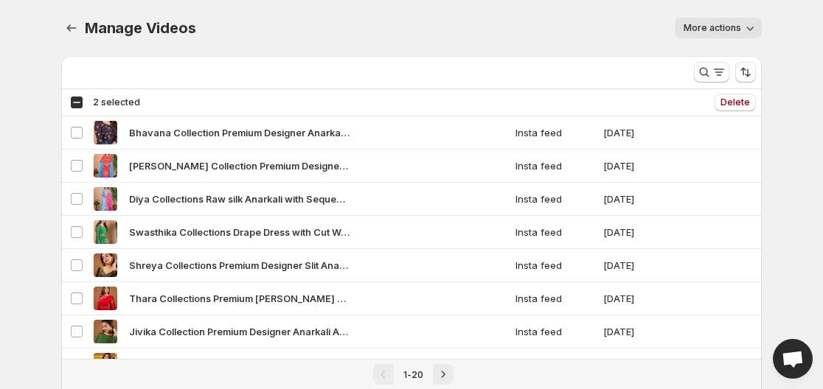
click at [72, 100] on div "Select all 20 videos 2 selected" at bounding box center [105, 102] width 70 height 13
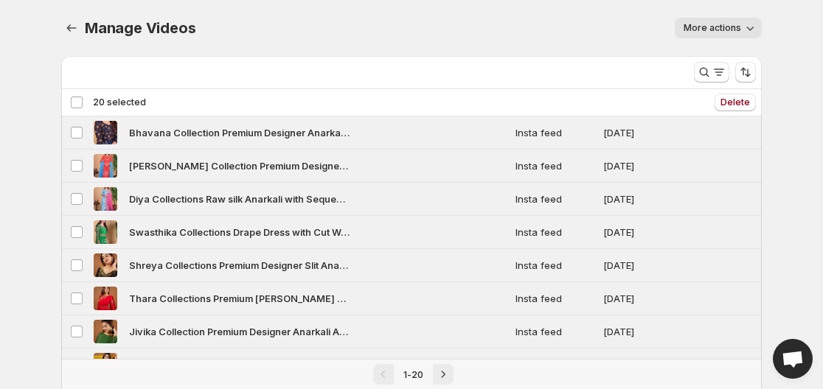
click at [72, 100] on div "Deselect all 20 videos 20 selected" at bounding box center [108, 102] width 76 height 13
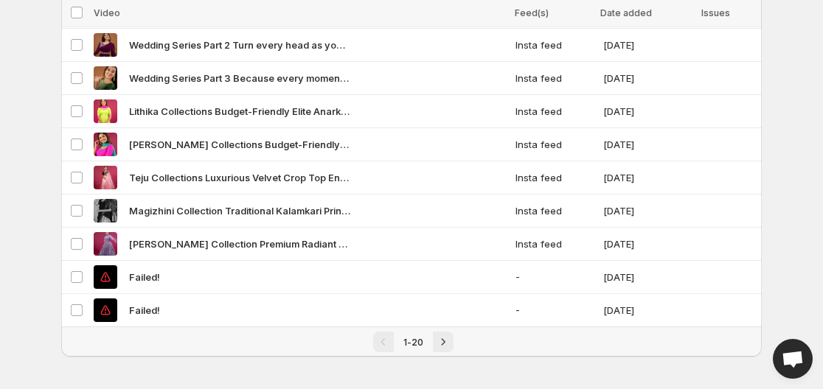
scroll to position [456, 0]
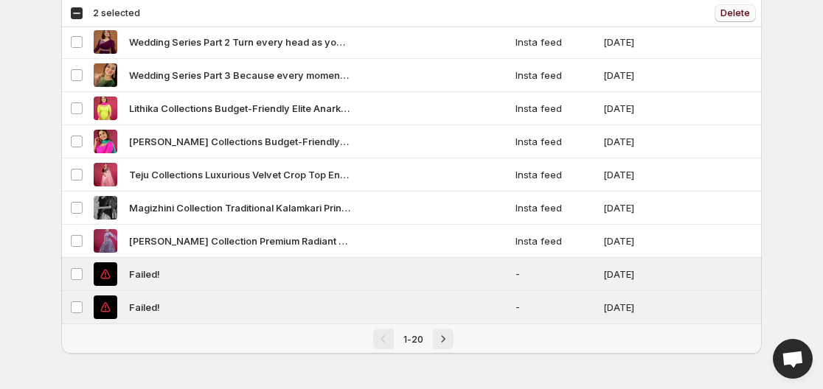
click at [731, 14] on span "Delete" at bounding box center [734, 13] width 29 height 12
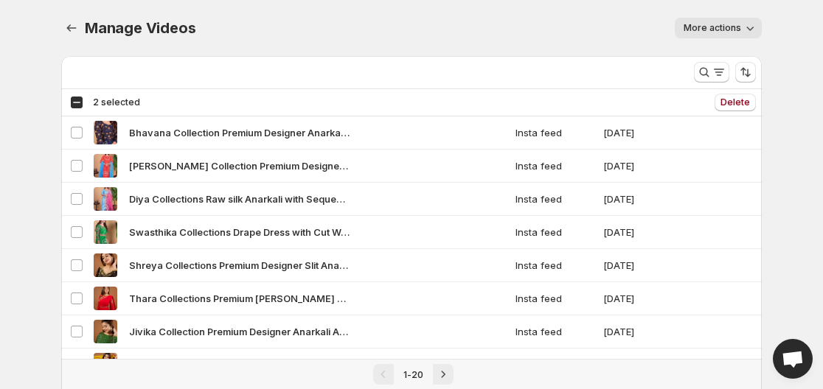
click at [83, 101] on div "Select all 20 videos 2 selected" at bounding box center [105, 102] width 70 height 13
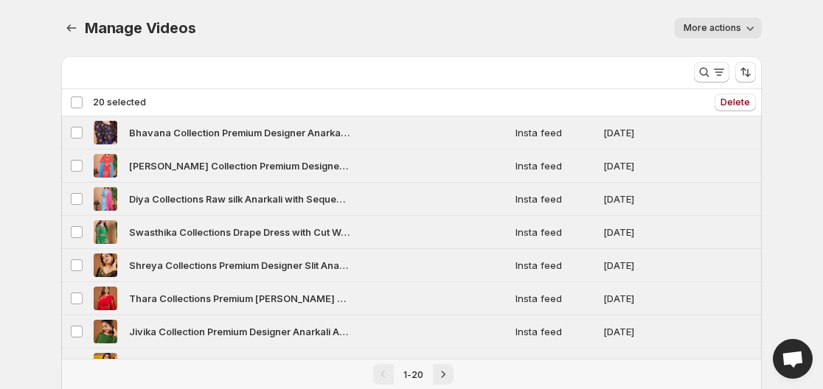
click at [83, 101] on div "Deselect all 20 videos 20 selected" at bounding box center [108, 102] width 76 height 13
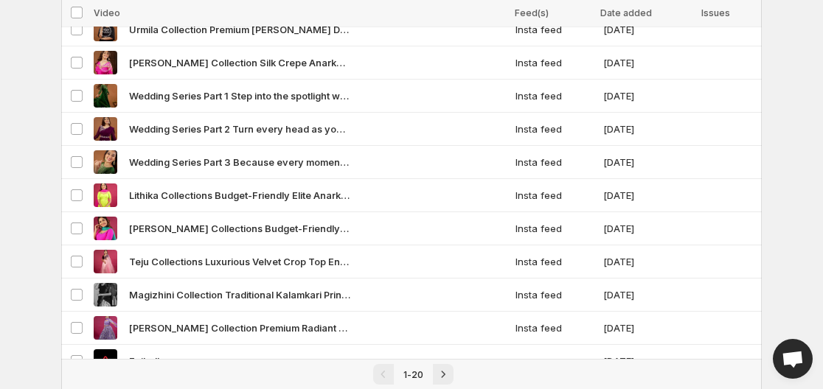
scroll to position [456, 0]
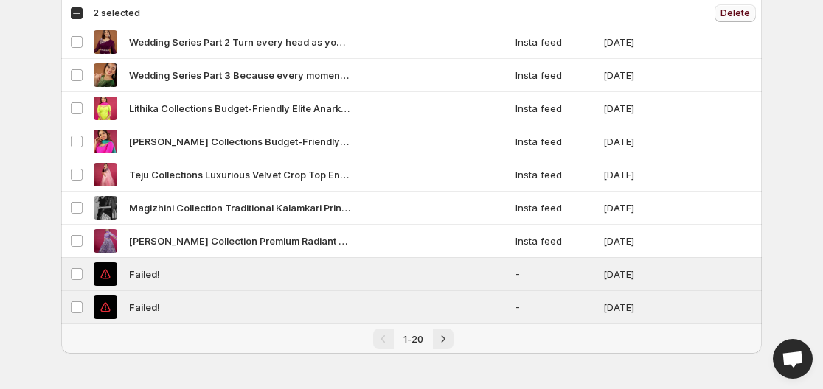
click at [749, 10] on span "Delete" at bounding box center [734, 13] width 29 height 12
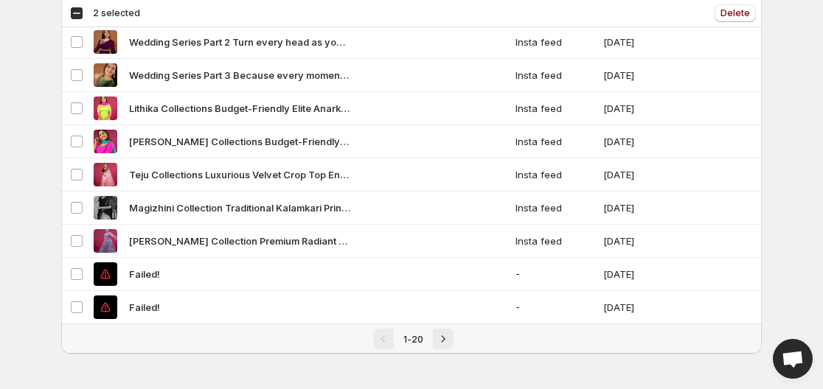
click at [76, 15] on div "Select all 20 videos 2 selected" at bounding box center [105, 13] width 70 height 13
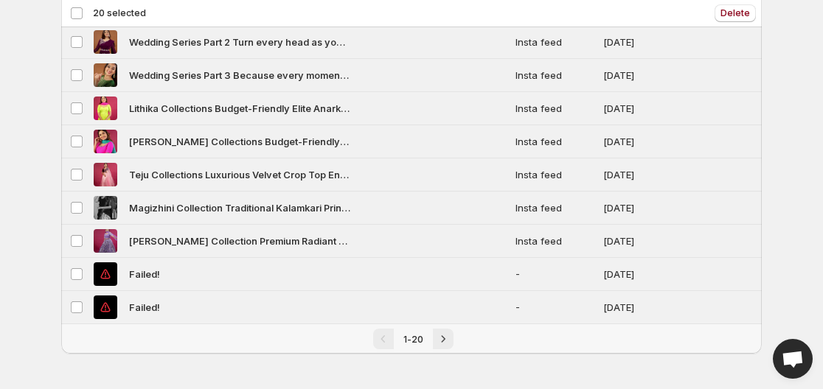
click at [76, 15] on div "Deselect all 20 videos 20 selected" at bounding box center [108, 13] width 76 height 13
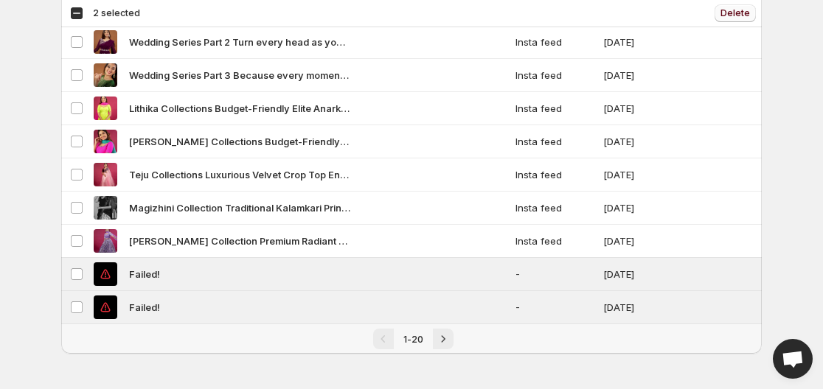
click at [743, 14] on span "Delete" at bounding box center [734, 13] width 29 height 12
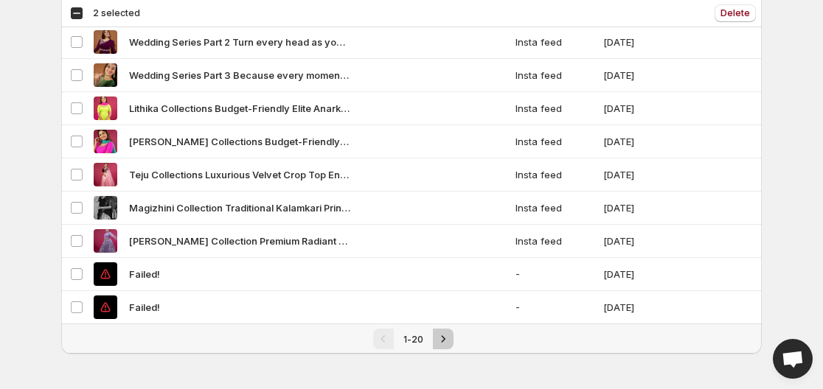
click at [443, 343] on icon "Next" at bounding box center [443, 339] width 15 height 15
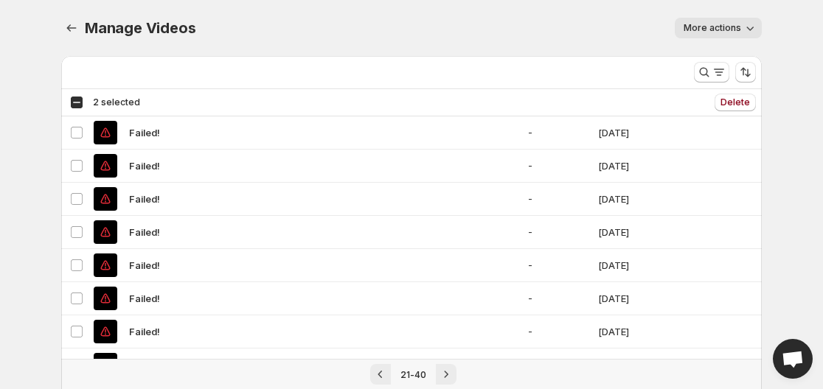
click at [72, 102] on div "Select all 20 videos 2 selected" at bounding box center [105, 102] width 70 height 13
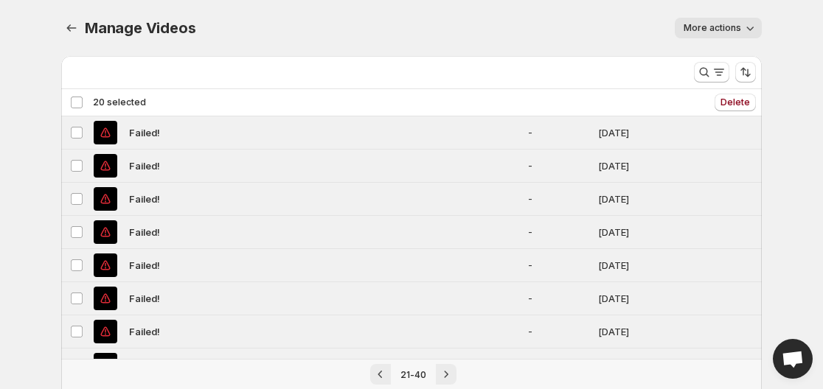
click at [72, 102] on div "Deselect all 20 videos 20 selected" at bounding box center [108, 102] width 76 height 13
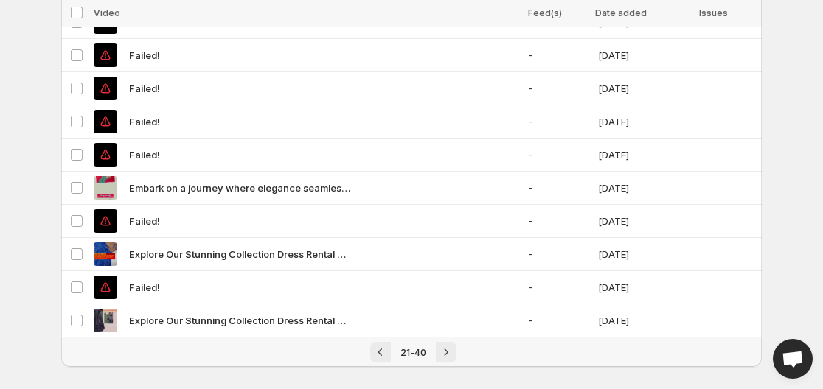
scroll to position [456, 0]
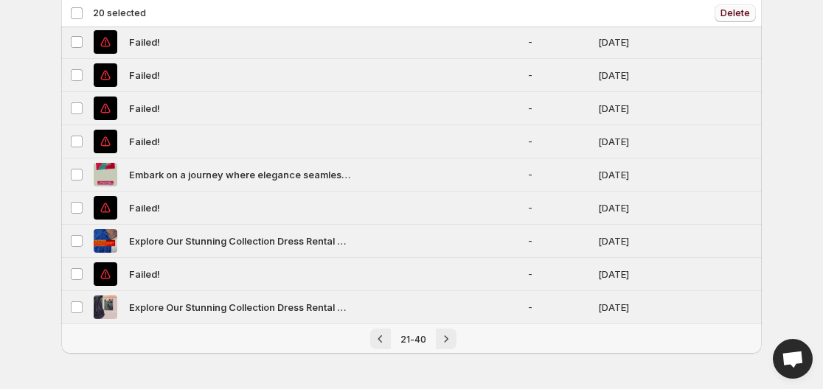
click at [728, 14] on span "Delete" at bounding box center [734, 13] width 29 height 12
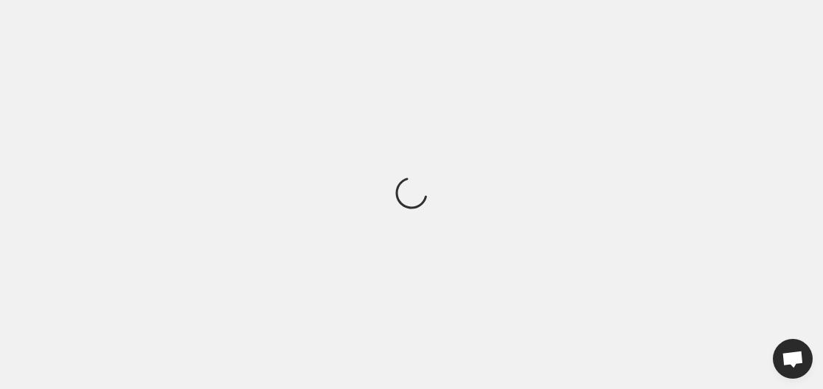
scroll to position [0, 0]
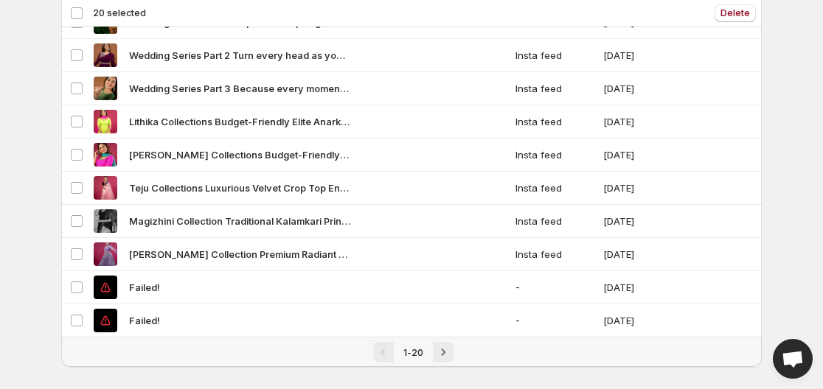
scroll to position [456, 0]
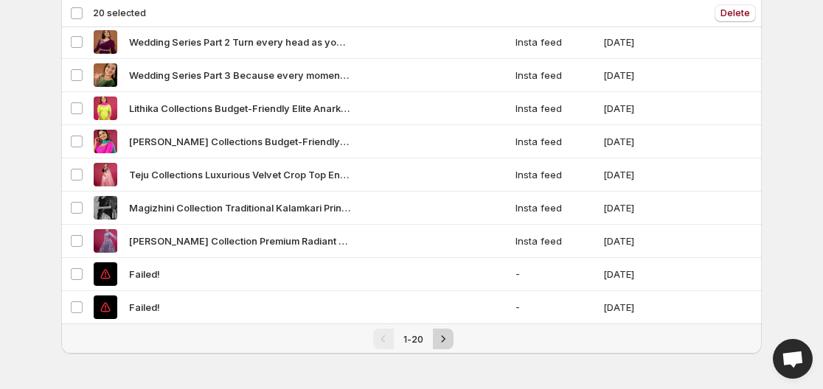
click at [443, 344] on icon "Next" at bounding box center [443, 339] width 15 height 15
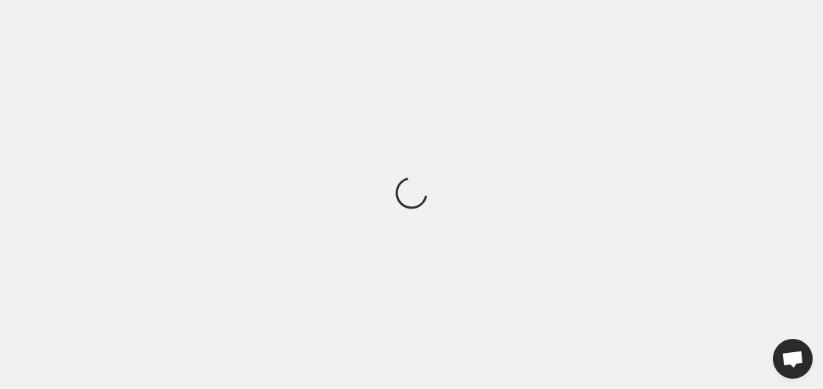
scroll to position [0, 0]
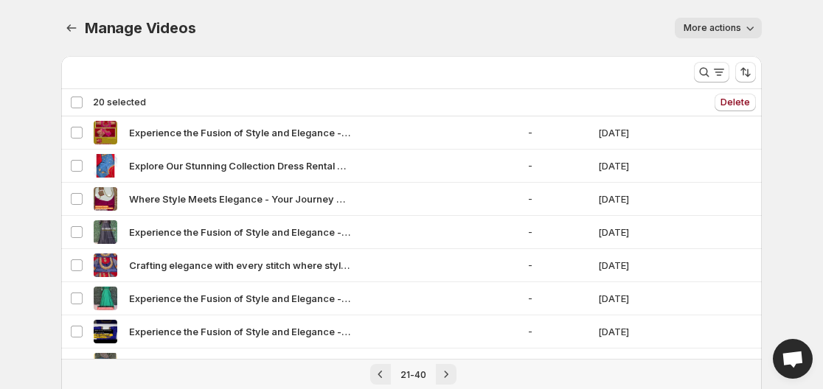
click at [75, 103] on div "Deselect all 20 videos 20 selected" at bounding box center [108, 102] width 76 height 13
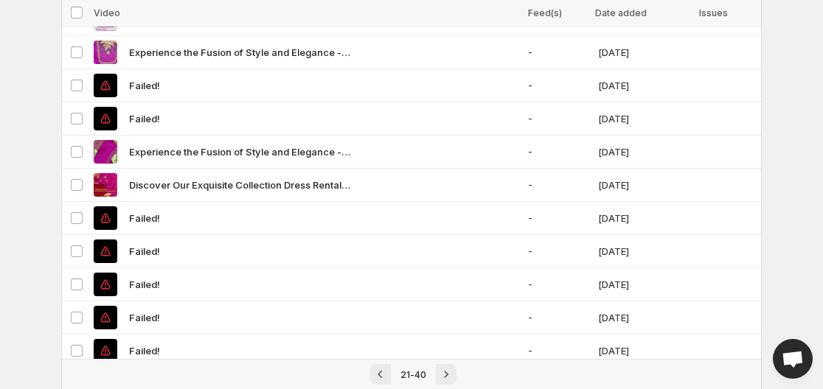
scroll to position [234, 0]
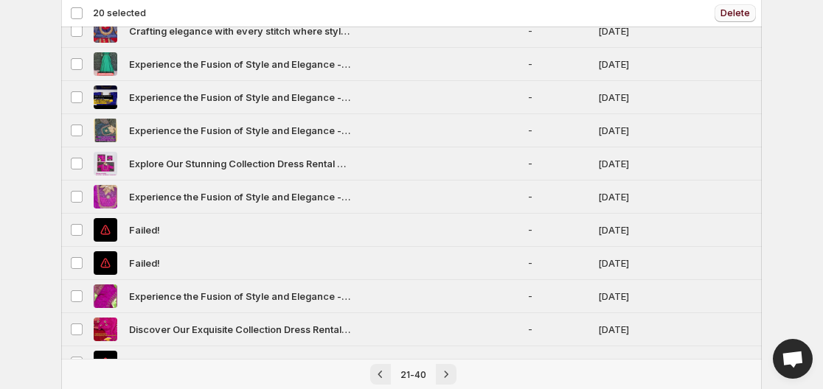
click at [732, 15] on span "Delete" at bounding box center [734, 13] width 29 height 12
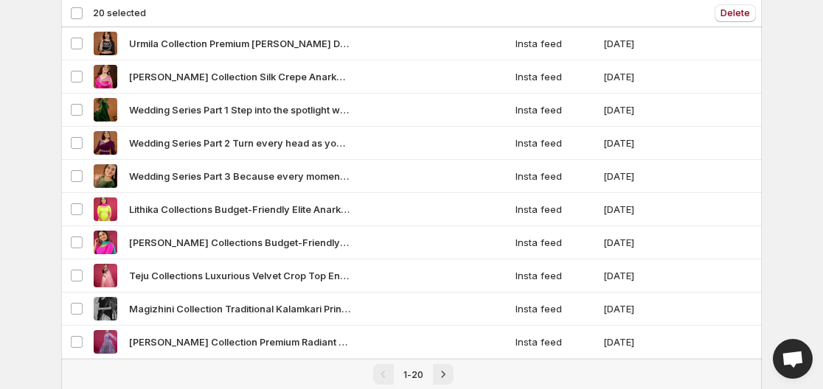
scroll to position [456, 0]
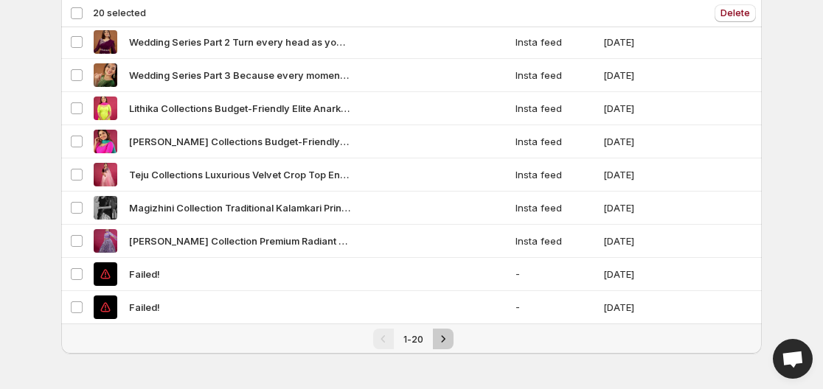
click at [442, 335] on icon "Next" at bounding box center [443, 339] width 15 height 15
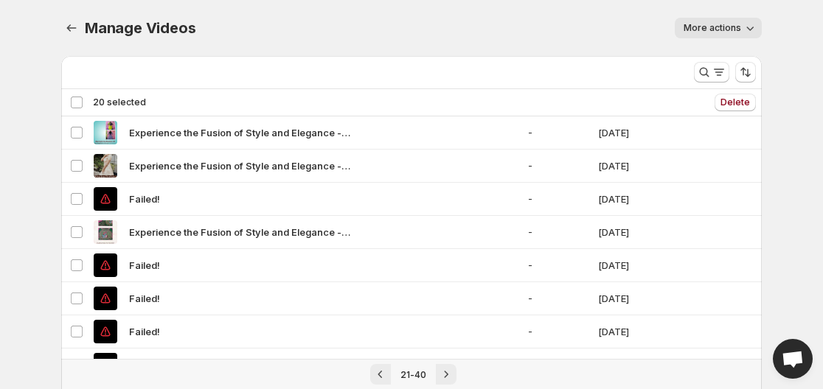
click at [74, 98] on div "Deselect all 20 videos 20 selected" at bounding box center [108, 102] width 76 height 13
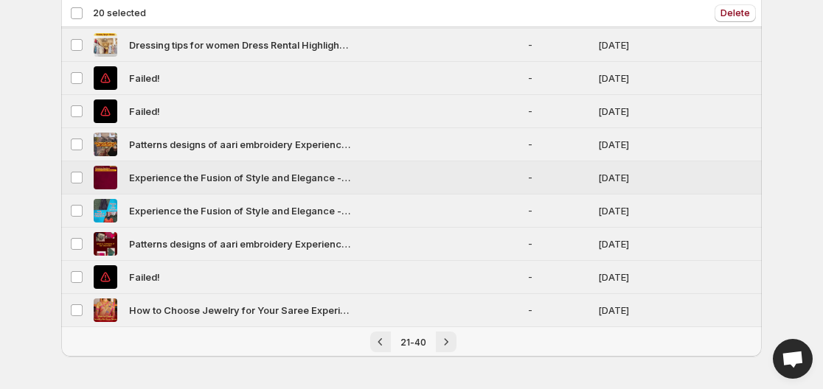
scroll to position [456, 0]
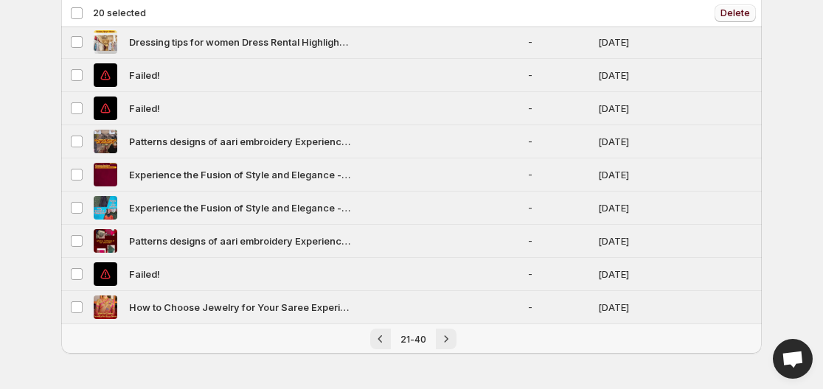
click at [732, 13] on span "Delete" at bounding box center [734, 13] width 29 height 12
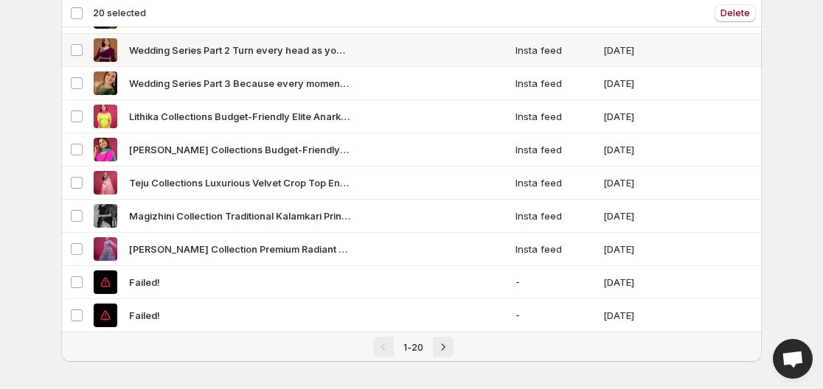
scroll to position [456, 0]
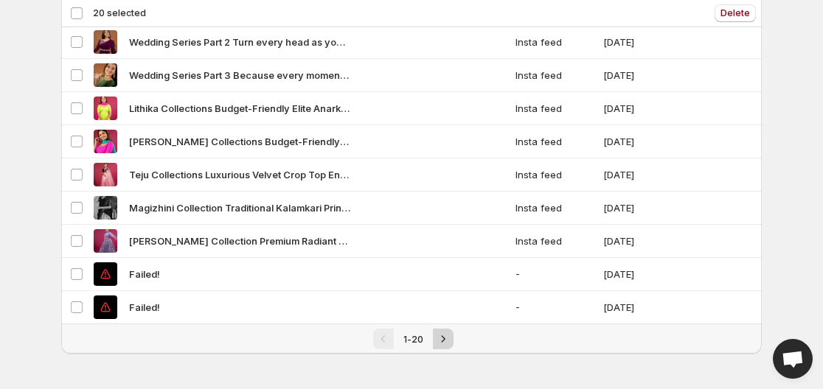
click at [445, 334] on icon "Next" at bounding box center [443, 339] width 15 height 15
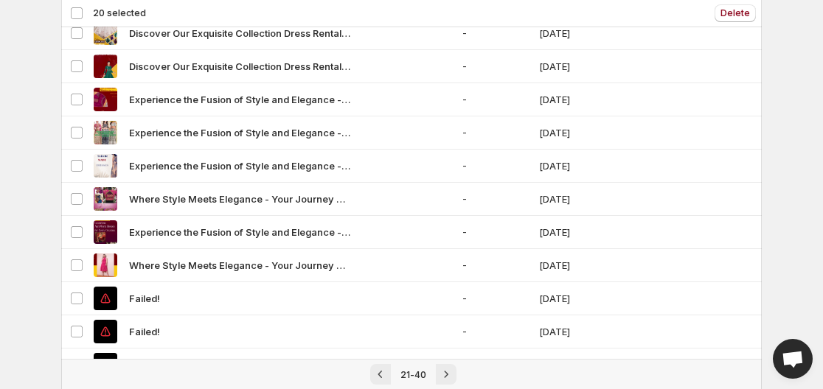
scroll to position [442, 0]
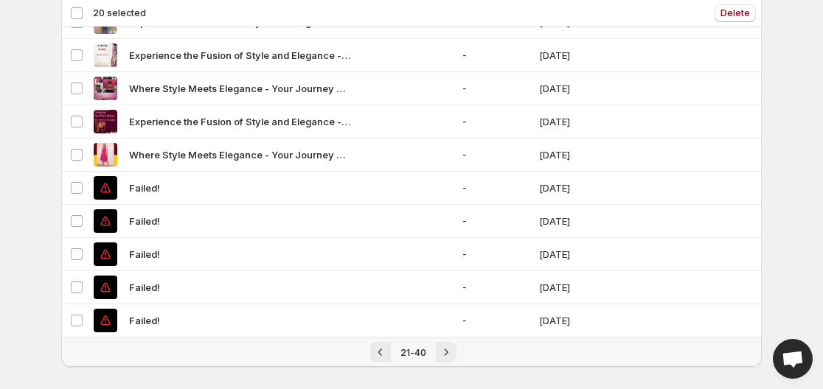
click at [77, 15] on div "Deselect all 20 videos 20 selected" at bounding box center [108, 13] width 76 height 13
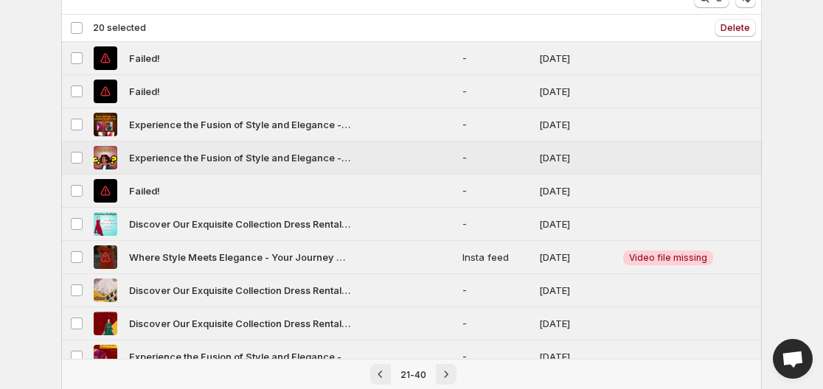
scroll to position [74, 0]
click at [740, 25] on span "Delete" at bounding box center [734, 29] width 29 height 12
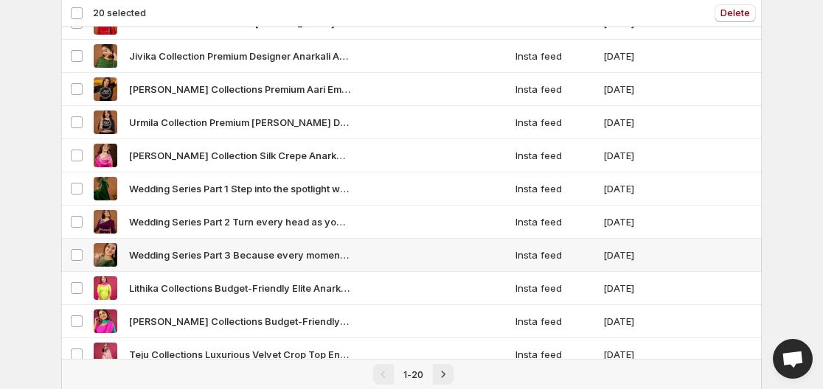
scroll to position [295, 0]
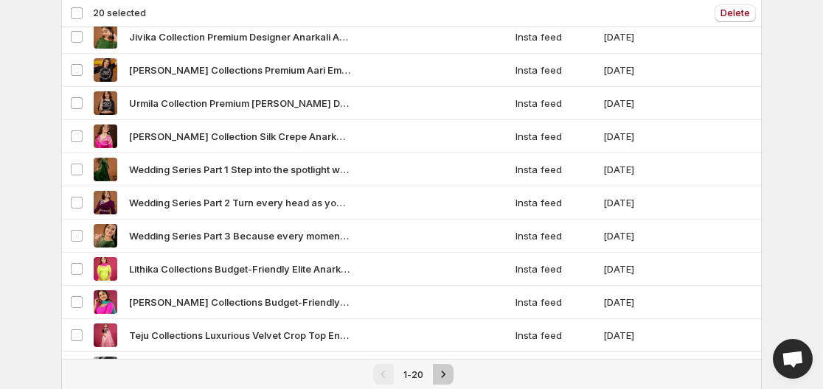
click at [450, 373] on button "Next" at bounding box center [443, 374] width 21 height 21
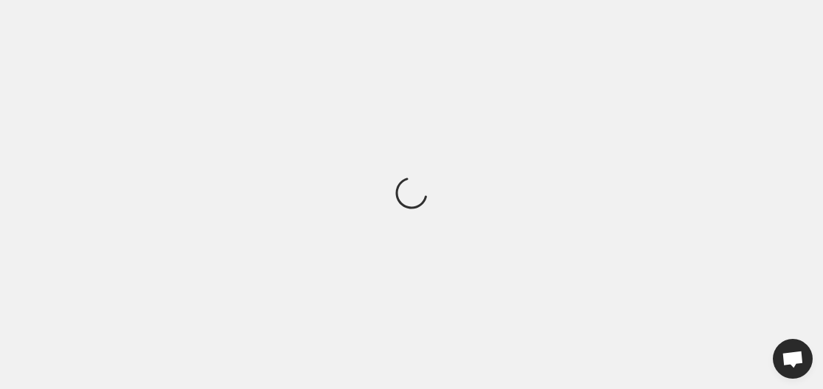
scroll to position [0, 0]
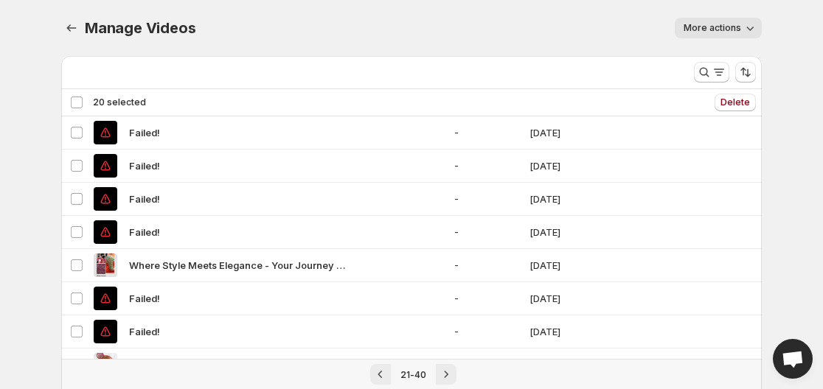
click at [74, 102] on div "Deselect all 20 videos 20 selected" at bounding box center [108, 102] width 76 height 13
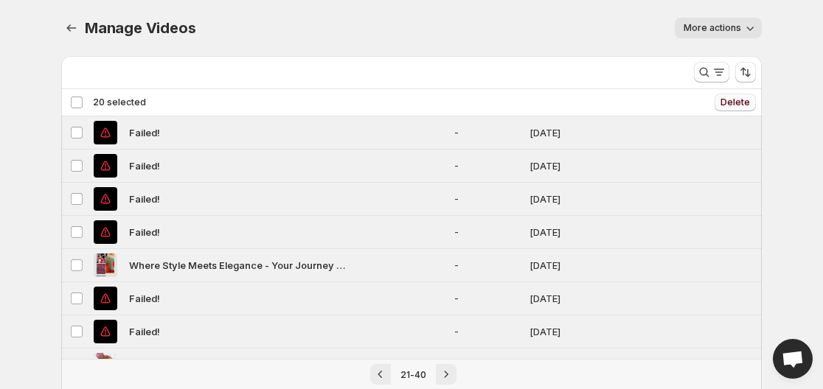
click at [730, 100] on span "Delete" at bounding box center [734, 103] width 29 height 12
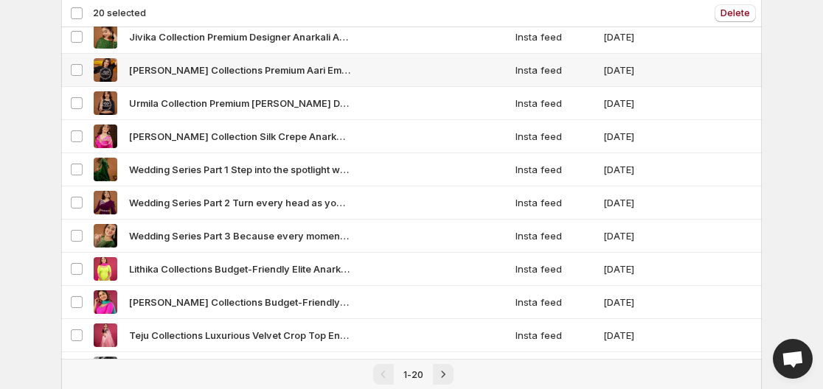
scroll to position [456, 0]
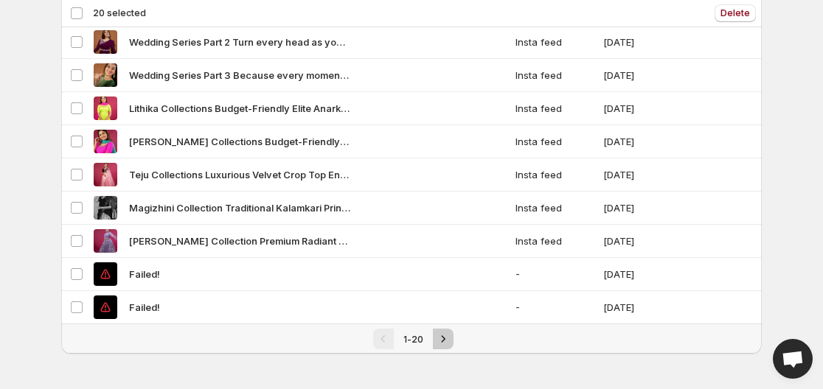
click at [443, 339] on icon "Next" at bounding box center [443, 338] width 4 height 7
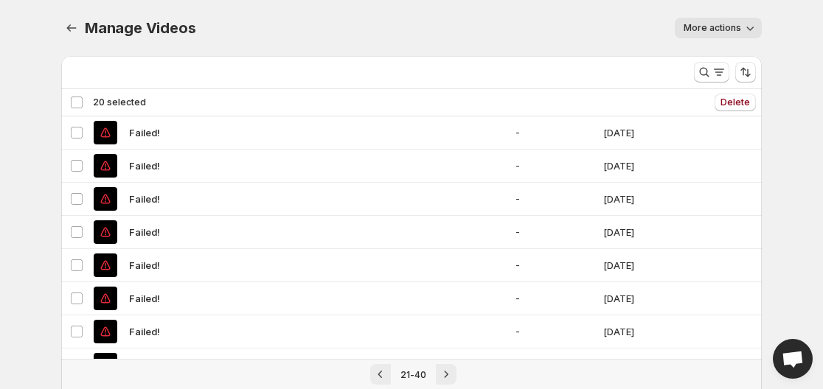
click at [71, 100] on div "Deselect all 20 videos 20 selected" at bounding box center [108, 102] width 76 height 13
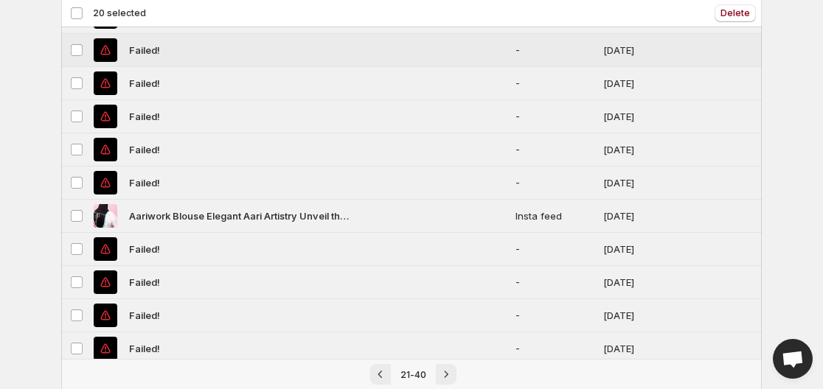
scroll to position [456, 0]
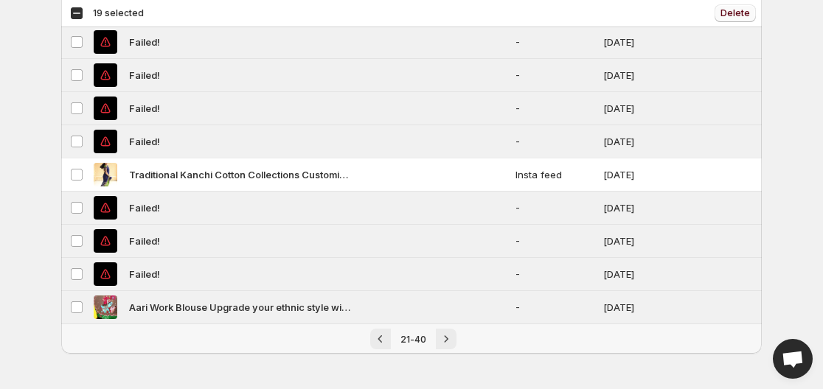
click at [730, 15] on span "Delete" at bounding box center [734, 13] width 29 height 12
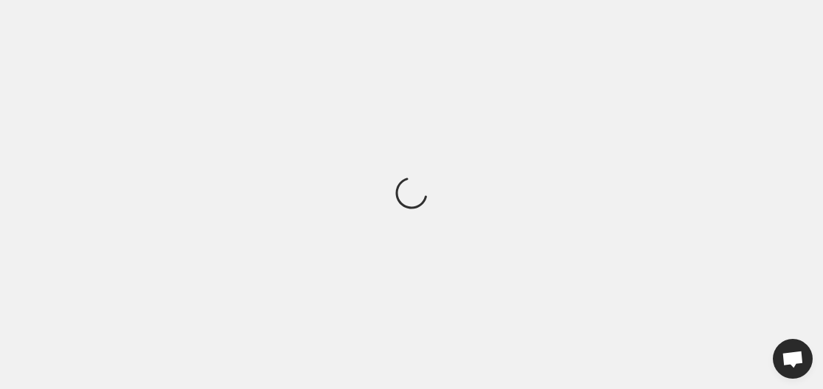
scroll to position [0, 0]
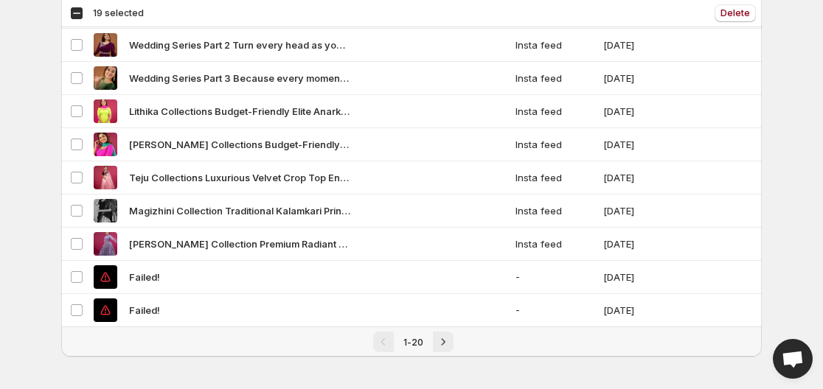
scroll to position [456, 0]
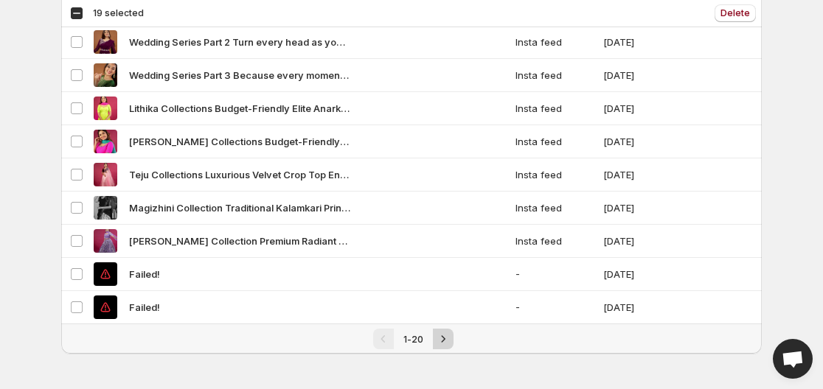
click at [439, 335] on icon "Next" at bounding box center [443, 339] width 15 height 15
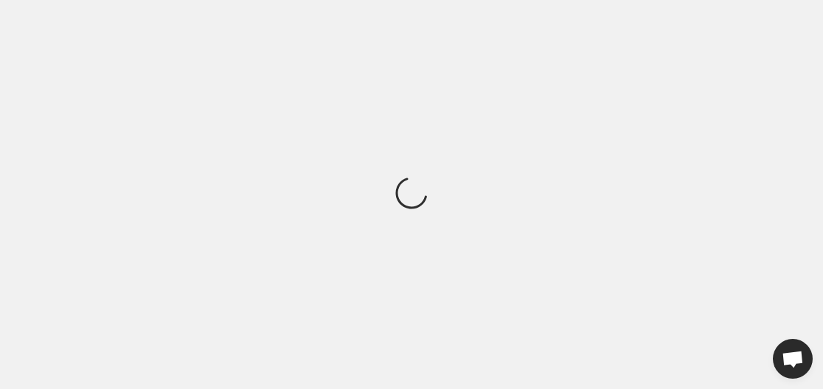
scroll to position [0, 0]
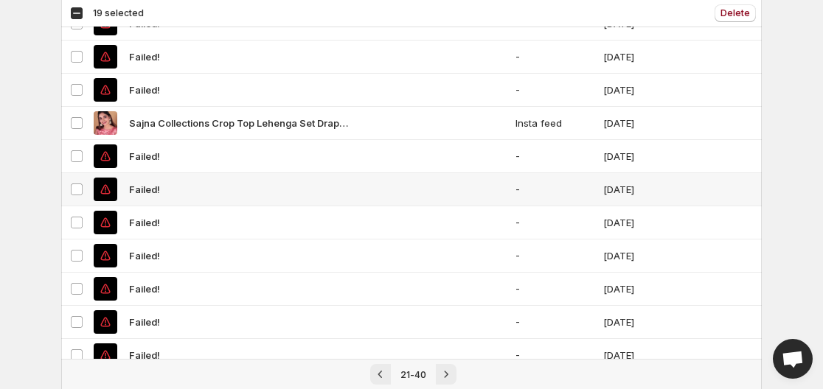
scroll to position [147, 0]
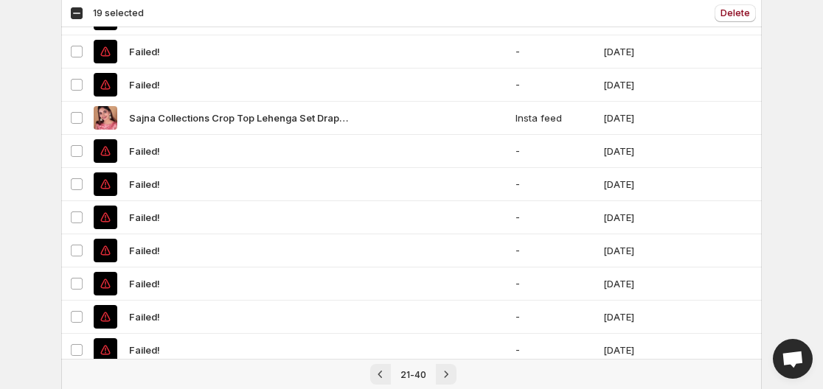
click at [74, 8] on div "Select all 20 videos 19 selected" at bounding box center [107, 13] width 74 height 13
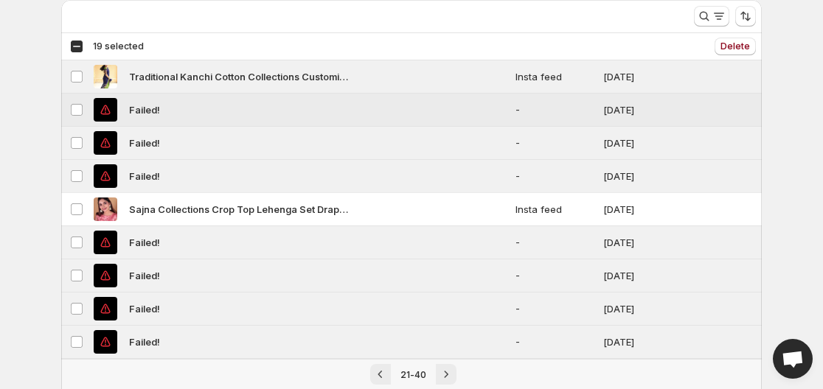
scroll to position [0, 0]
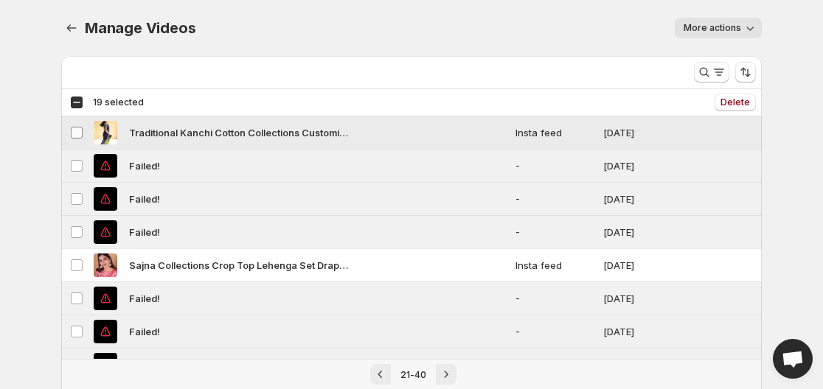
click at [74, 126] on span at bounding box center [76, 132] width 13 height 13
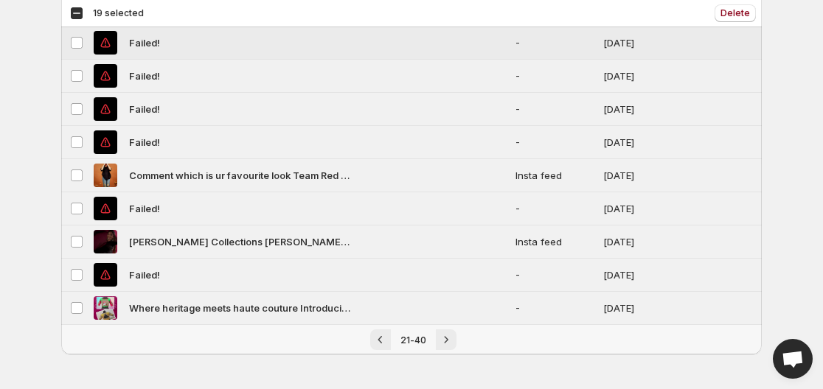
scroll to position [456, 0]
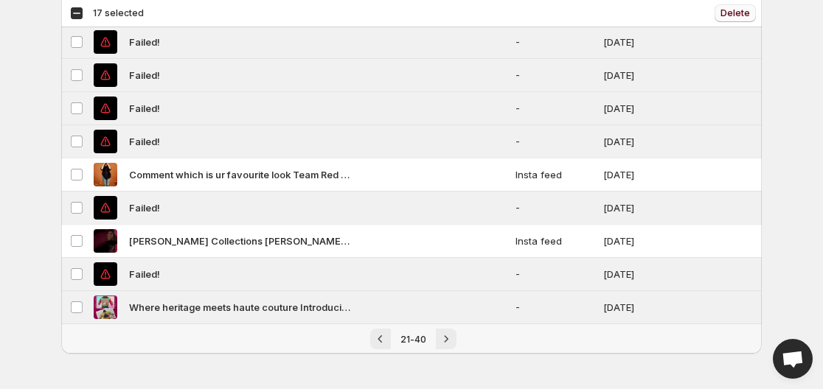
click at [738, 13] on span "Delete" at bounding box center [734, 13] width 29 height 12
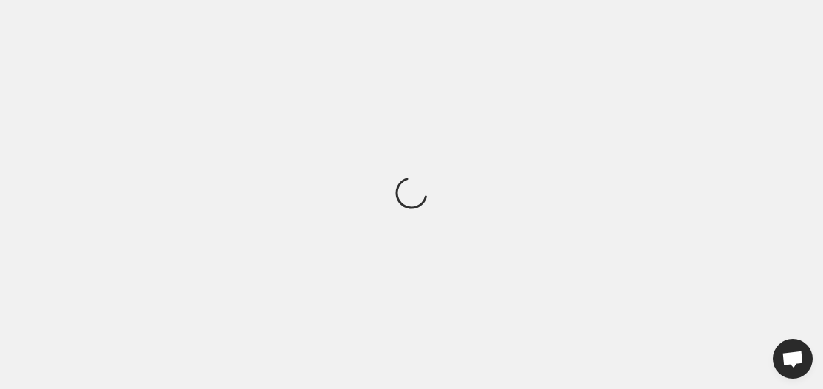
scroll to position [0, 0]
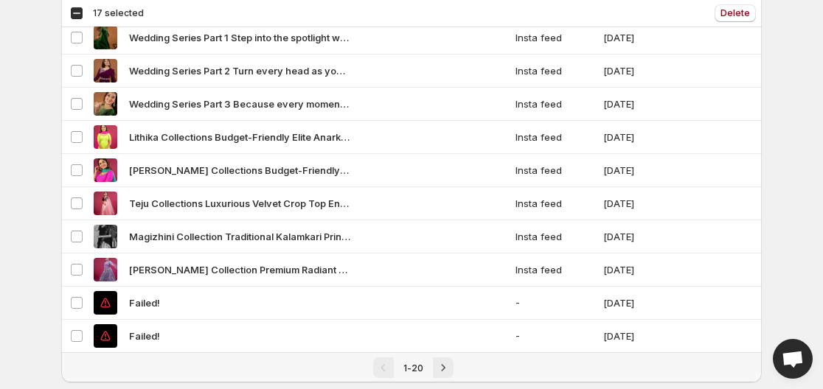
scroll to position [456, 0]
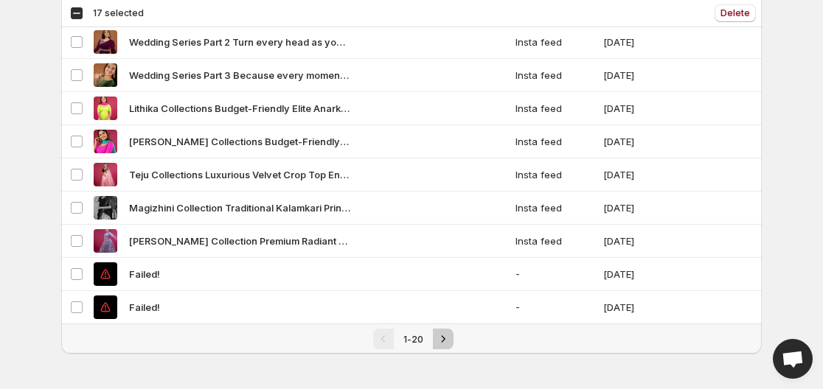
click at [438, 338] on icon "Next" at bounding box center [443, 339] width 15 height 15
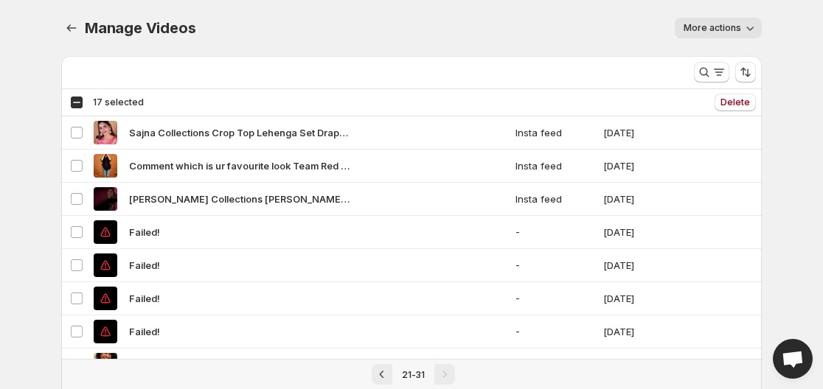
click at [77, 102] on div "Select all 11 videos 17 selected" at bounding box center [107, 102] width 74 height 13
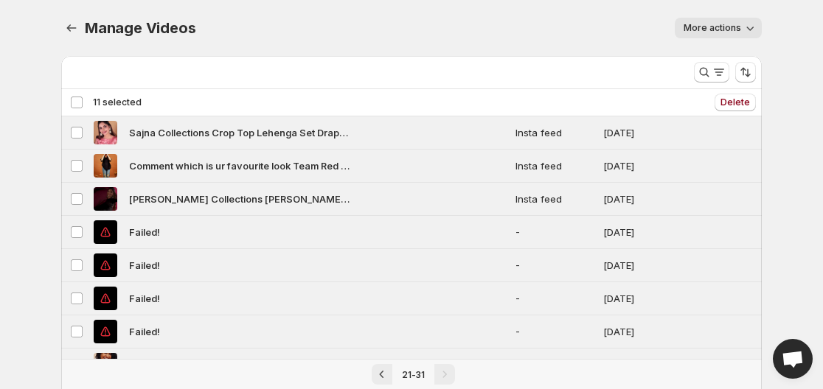
click at [77, 102] on div "Deselect all 11 videos 11 selected" at bounding box center [106, 102] width 72 height 13
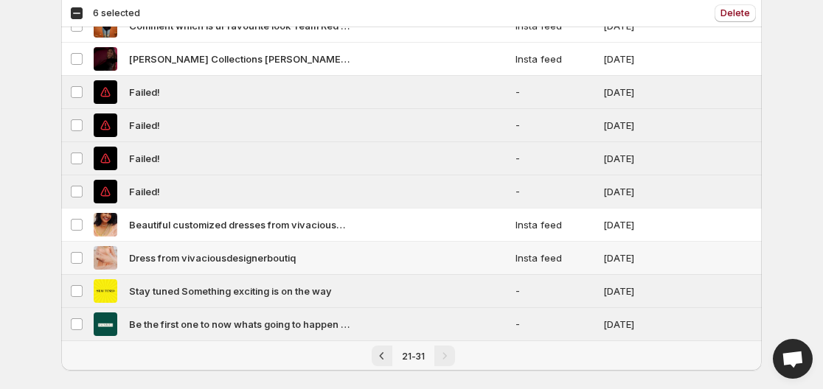
scroll to position [157, 0]
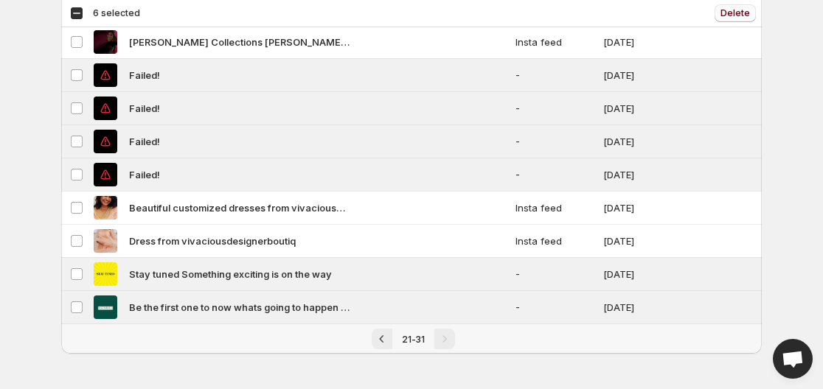
click at [726, 14] on span "Delete" at bounding box center [734, 13] width 29 height 12
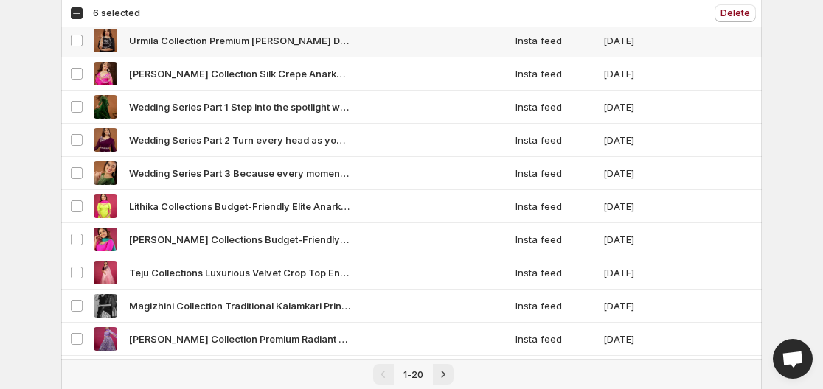
scroll to position [456, 0]
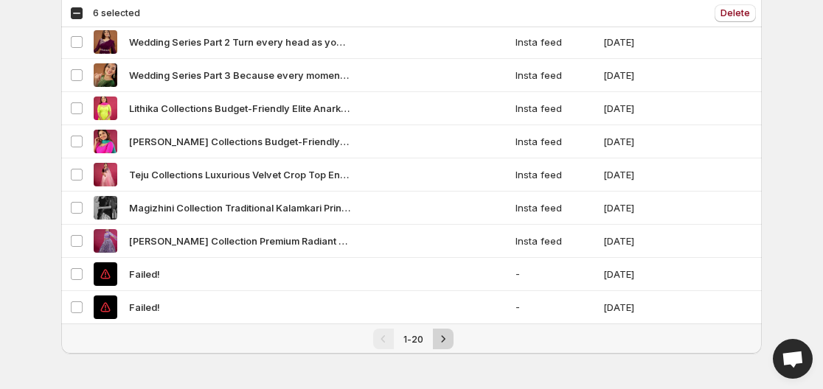
click at [436, 339] on icon "Next" at bounding box center [443, 339] width 15 height 15
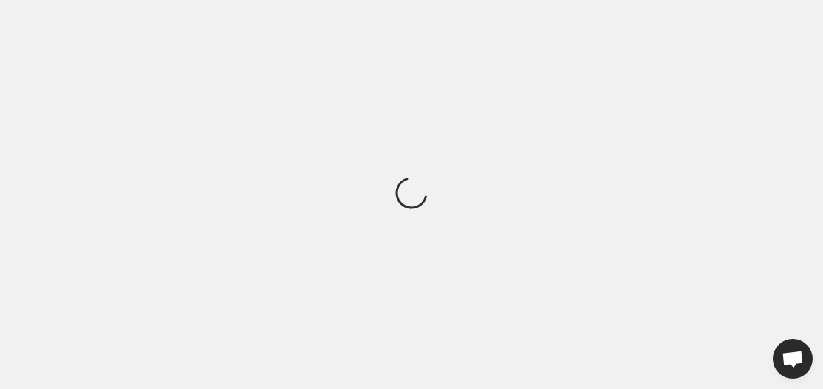
scroll to position [0, 0]
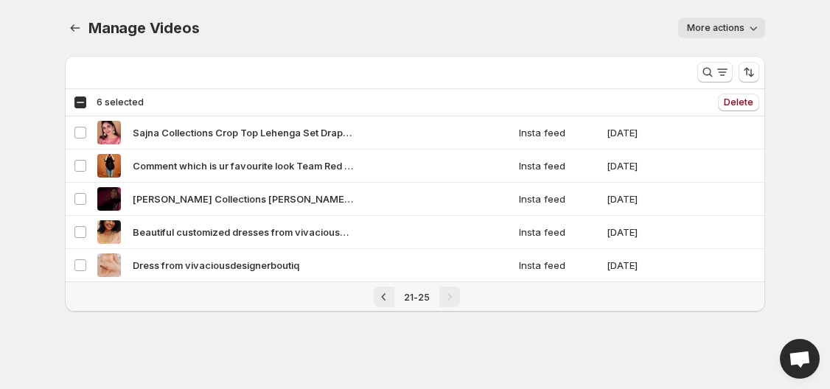
click at [76, 101] on div "Select all 5 videos 6 selected" at bounding box center [109, 102] width 70 height 13
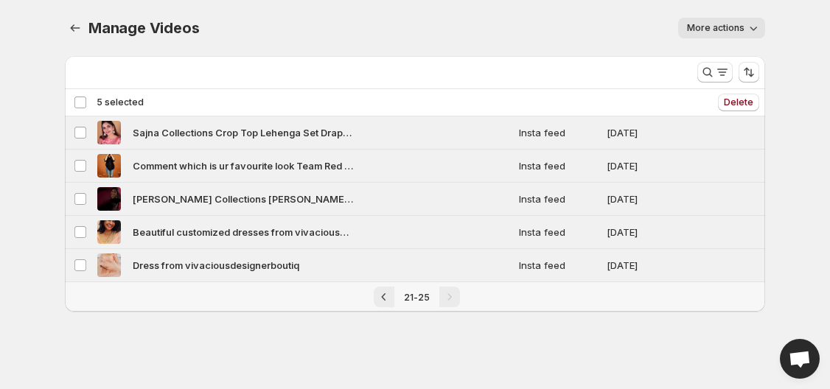
click at [74, 99] on div "Deselect all 5 videos 5 selected" at bounding box center [109, 102] width 70 height 13
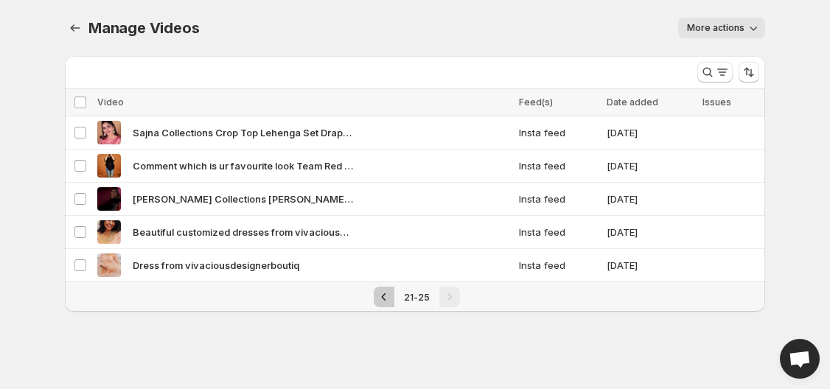
click at [381, 298] on icon "Previous" at bounding box center [384, 297] width 15 height 15
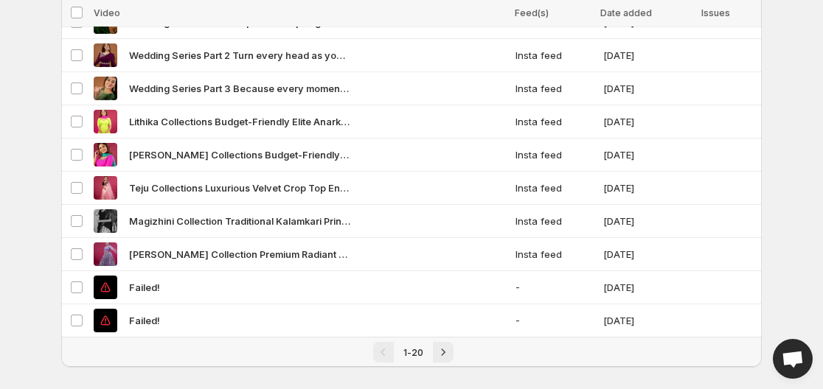
scroll to position [456, 0]
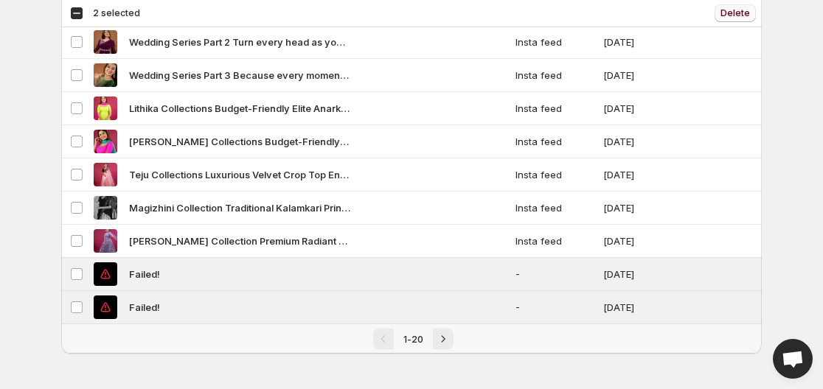
click at [738, 15] on span "Delete" at bounding box center [734, 13] width 29 height 12
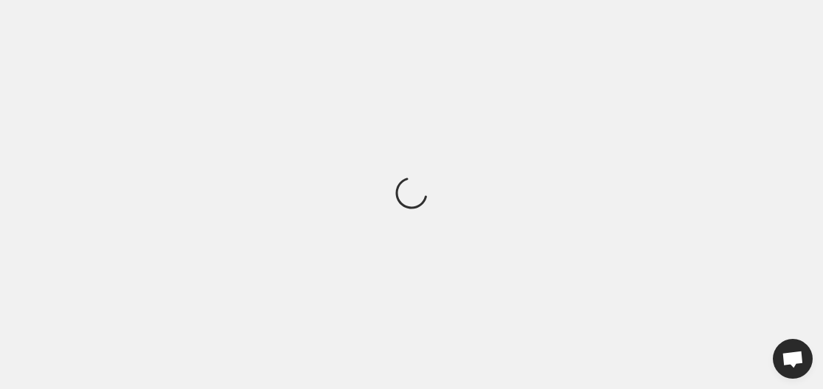
scroll to position [0, 0]
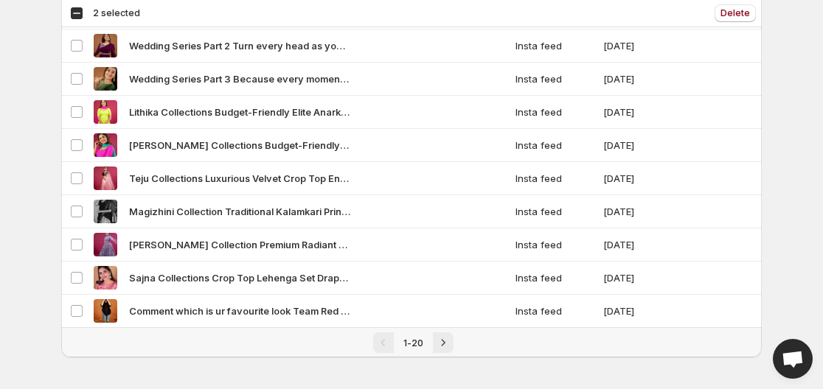
scroll to position [456, 0]
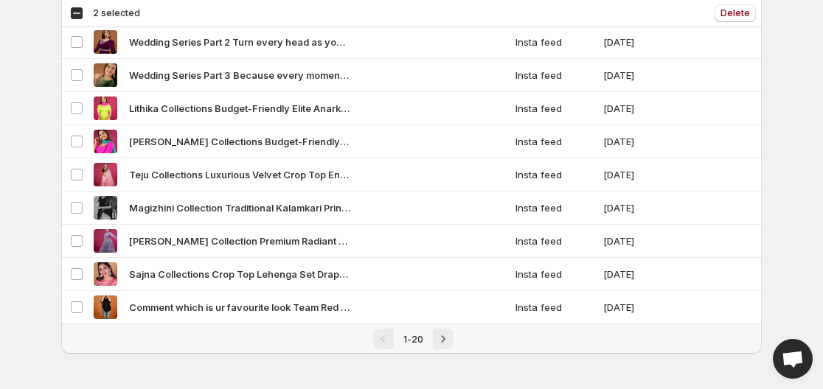
click at [73, 14] on div "Select all 20 videos 2 selected" at bounding box center [105, 13] width 70 height 13
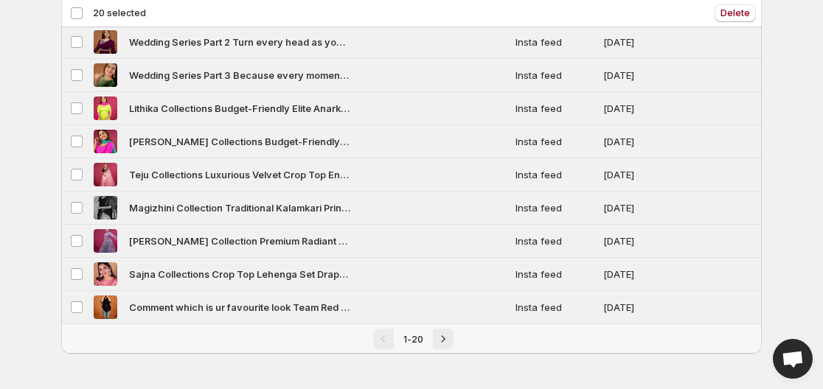
click at [73, 14] on div "Deselect all 20 videos 20 selected" at bounding box center [108, 13] width 76 height 13
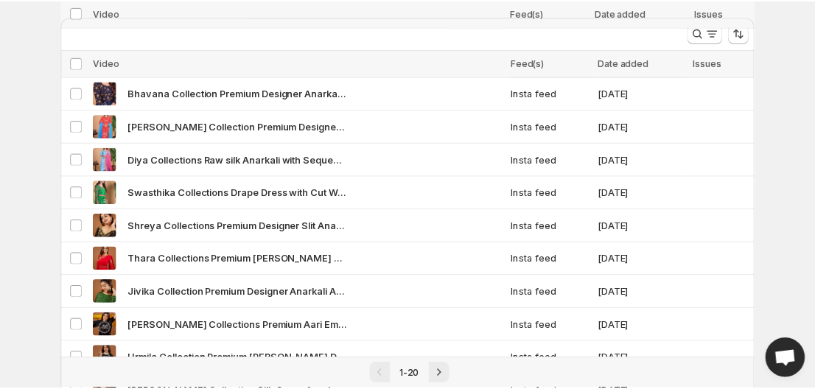
scroll to position [0, 0]
